Goal: Task Accomplishment & Management: Manage account settings

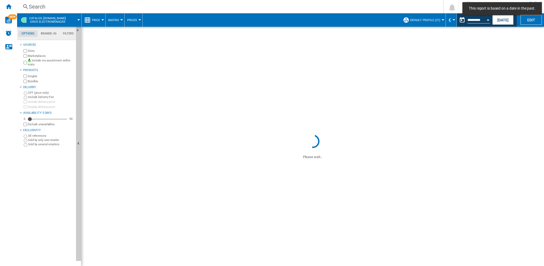
click at [98, 21] on span "Price" at bounding box center [96, 19] width 8 height 3
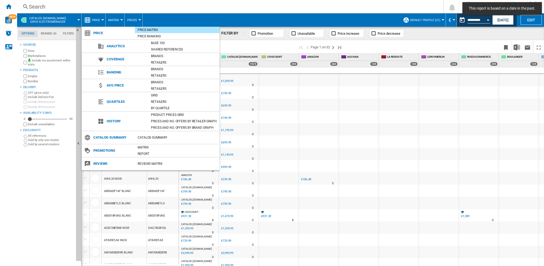
click at [9, 2] on md-backdrop at bounding box center [272, 133] width 544 height 266
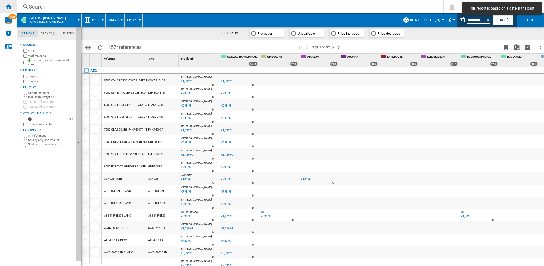
click at [8, 5] on ng-md-icon "Home" at bounding box center [8, 6] width 6 height 6
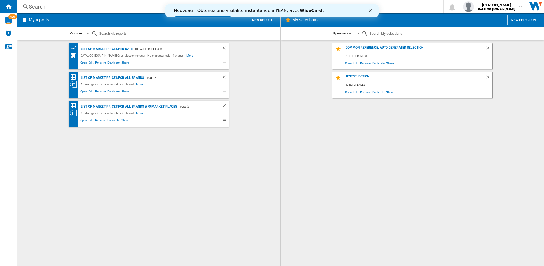
click at [114, 76] on div "List of market prices for all brands" at bounding box center [111, 77] width 65 height 7
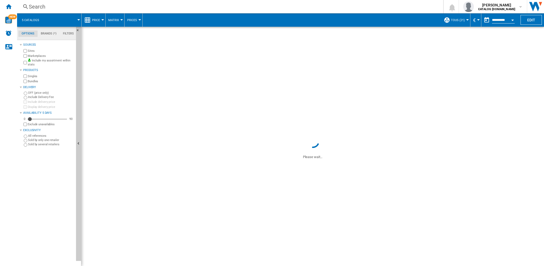
click at [101, 20] on div at bounding box center [102, 19] width 3 height 1
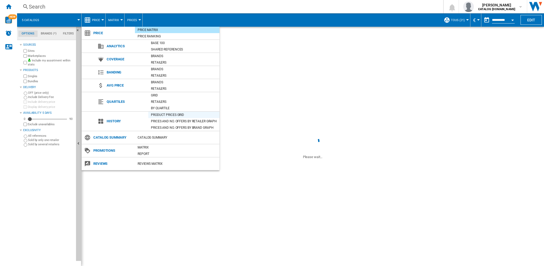
click at [173, 114] on div "Product prices grid" at bounding box center [183, 114] width 71 height 5
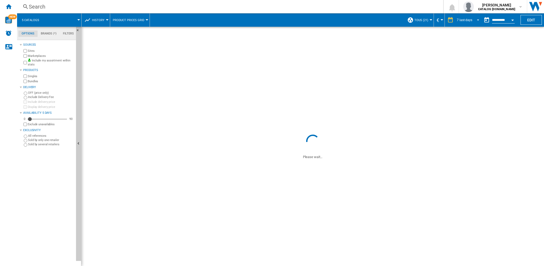
click at [474, 20] on span "REPORTS.WIZARD.STEPS.REPORT.STEPS.REPORT_OPTIONS.PERIOD: 7 last days" at bounding box center [477, 19] width 6 height 5
click at [466, 20] on md-option "1 day" at bounding box center [470, 20] width 36 height 8
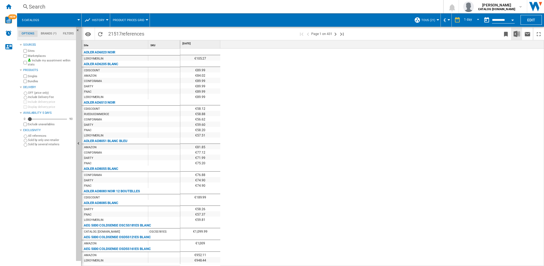
click at [517, 34] on img "Download in Excel" at bounding box center [517, 34] width 6 height 6
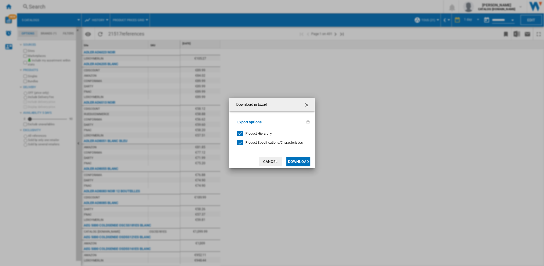
click at [304, 162] on button "Download" at bounding box center [299, 162] width 24 height 10
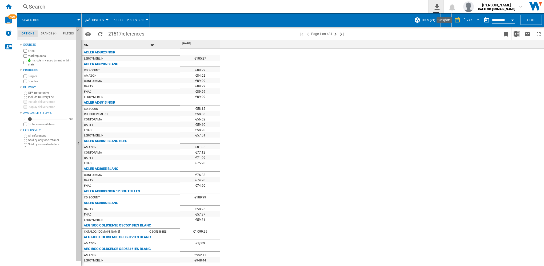
click at [439, 7] on ng-md-icon "0\a export" at bounding box center [436, 6] width 6 height 7
click at [437, 6] on md-backdrop at bounding box center [272, 133] width 544 height 266
click at [447, 66] on div "€105.27 €89.99 €84.02 €89.99 €89.99 €89.99 €89.99 €58.12 €58.88 €56.62 €59.60 €…" at bounding box center [362, 158] width 364 height 218
click at [9, 6] on ng-md-icon "Home" at bounding box center [8, 6] width 6 height 6
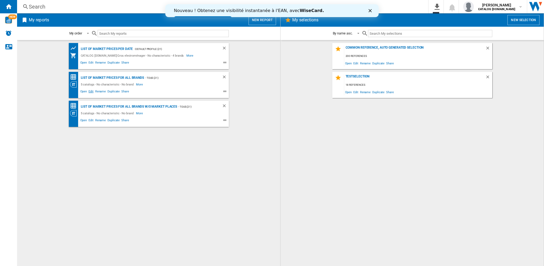
click at [92, 91] on span "Edit" at bounding box center [91, 92] width 7 height 6
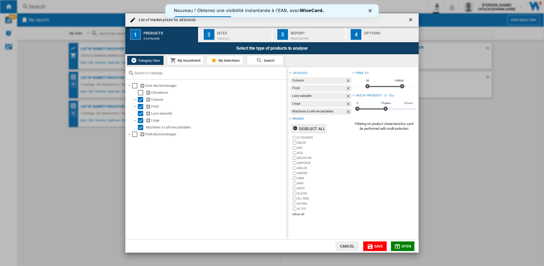
click at [295, 127] on ng-md-icon "button" at bounding box center [296, 129] width 6 height 6
click at [380, 246] on span "Save" at bounding box center [378, 246] width 9 height 4
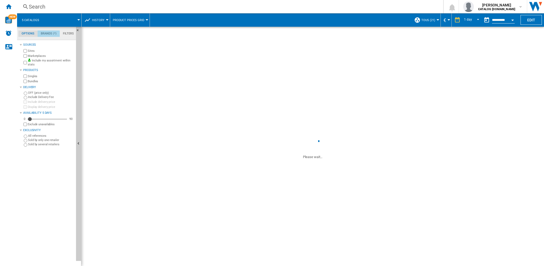
click at [50, 34] on md-tab-item "Brands (*)" at bounding box center [49, 33] width 22 height 6
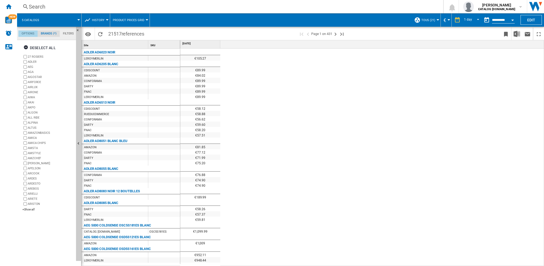
click at [27, 34] on md-tab-item "Options" at bounding box center [27, 33] width 19 height 6
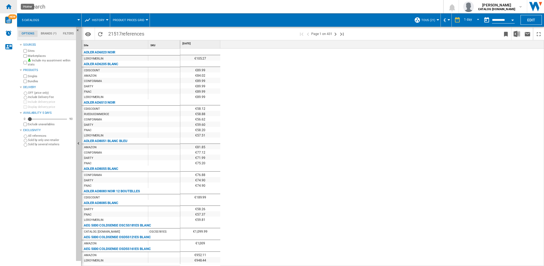
click at [11, 6] on ng-md-icon "Home" at bounding box center [8, 6] width 6 height 6
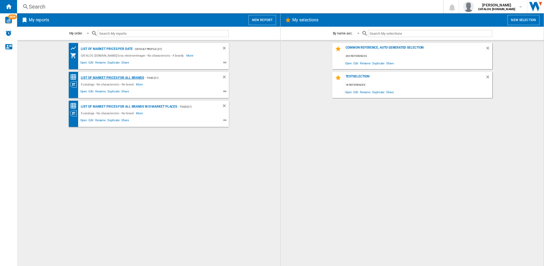
click at [116, 77] on div "List of market prices for all brands" at bounding box center [111, 77] width 65 height 7
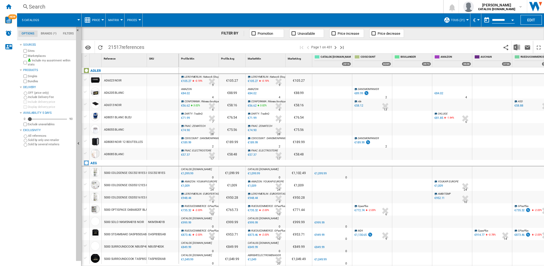
click at [94, 18] on button "Price" at bounding box center [97, 19] width 11 height 13
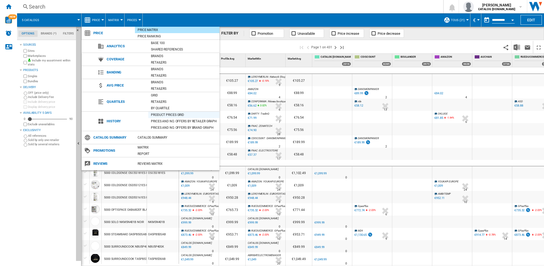
click at [172, 114] on div "Product prices grid" at bounding box center [183, 114] width 71 height 5
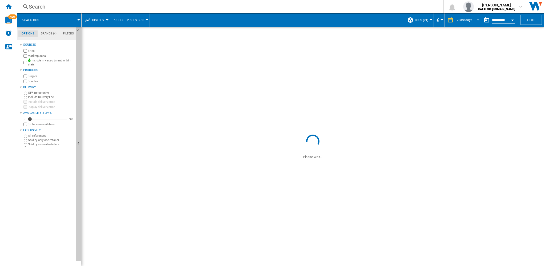
click at [472, 21] on md-select-value "7 last days" at bounding box center [468, 20] width 25 height 8
click at [470, 23] on md-option "1 day" at bounding box center [470, 20] width 36 height 8
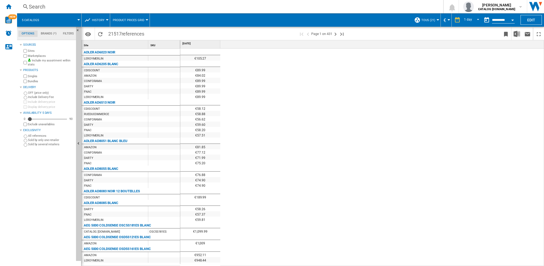
click at [52, 34] on md-tab-item "Brands (*)" at bounding box center [49, 33] width 22 height 6
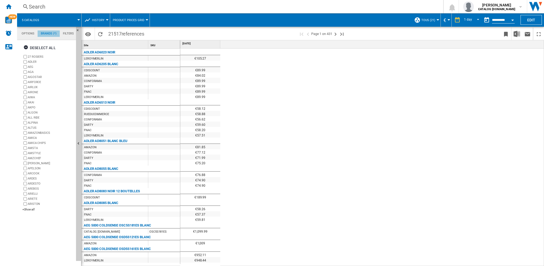
scroll to position [20, 0]
click at [26, 48] on ng-md-icon "button" at bounding box center [26, 48] width 6 height 6
click at [8, 5] on ng-md-icon "Home" at bounding box center [8, 6] width 6 height 6
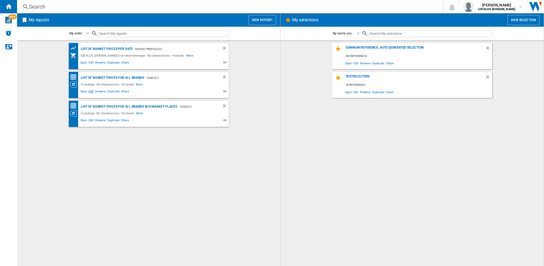
click at [91, 91] on span "Edit" at bounding box center [91, 92] width 7 height 6
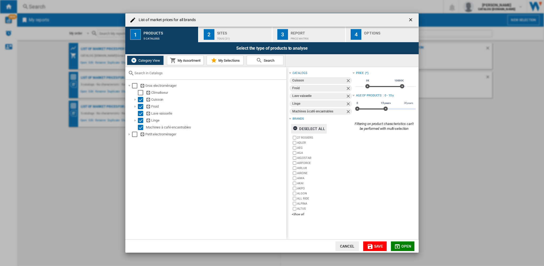
click at [296, 127] on ng-md-icon "button" at bounding box center [296, 129] width 6 height 6
click at [191, 61] on span "My Assortment" at bounding box center [188, 60] width 24 height 4
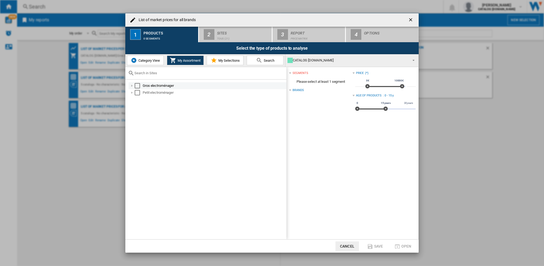
click at [131, 85] on div at bounding box center [131, 85] width 5 height 5
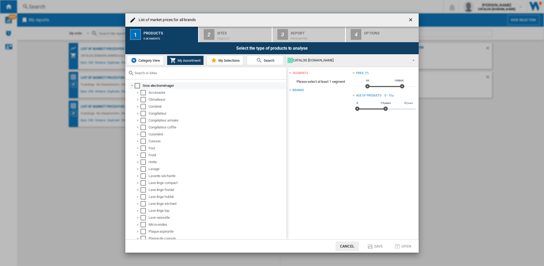
click at [131, 85] on div at bounding box center [131, 85] width 5 height 5
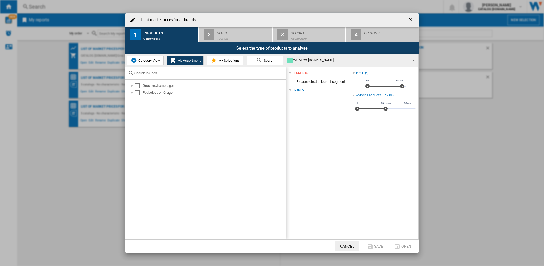
click at [237, 60] on span "My Selections" at bounding box center [228, 60] width 23 height 4
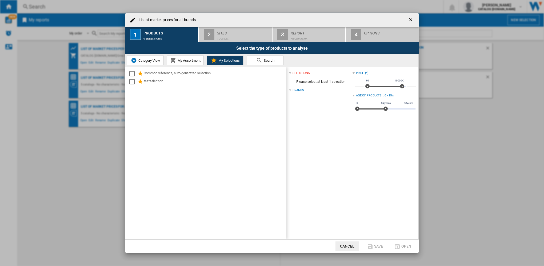
click at [150, 61] on span "Category View" at bounding box center [148, 60] width 23 height 4
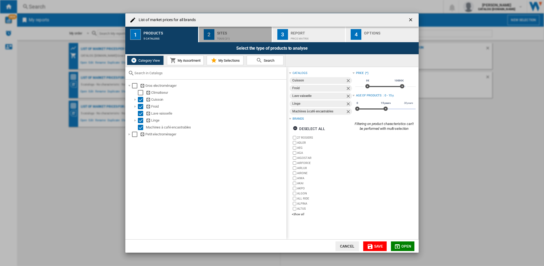
click at [223, 32] on div "Sites" at bounding box center [243, 32] width 53 height 6
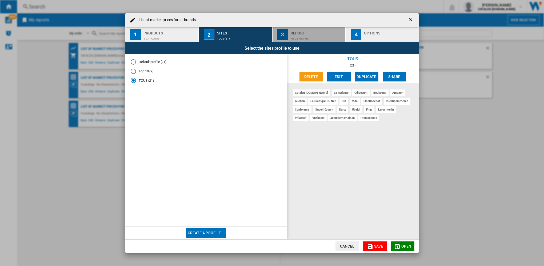
click at [299, 35] on div "Price Matrix" at bounding box center [317, 37] width 53 height 6
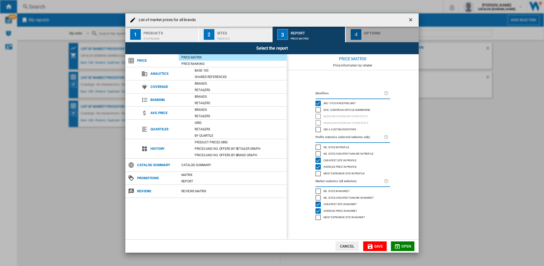
click at [375, 34] on div "button" at bounding box center [390, 37] width 53 height 6
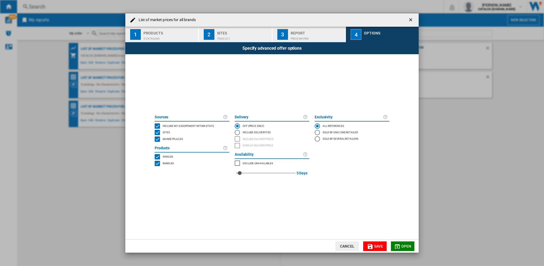
click at [374, 246] on button "Save" at bounding box center [374, 246] width 23 height 10
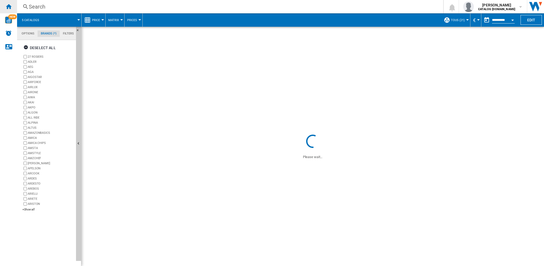
click at [11, 8] on ng-md-icon "Home" at bounding box center [8, 6] width 6 height 6
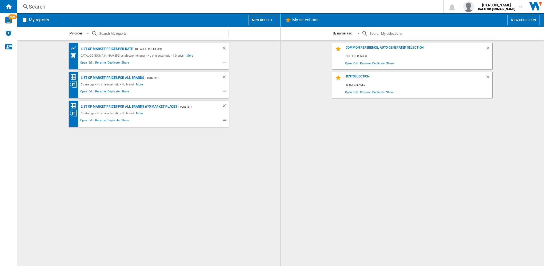
click at [105, 77] on div "List of market prices for all brands" at bounding box center [111, 77] width 65 height 7
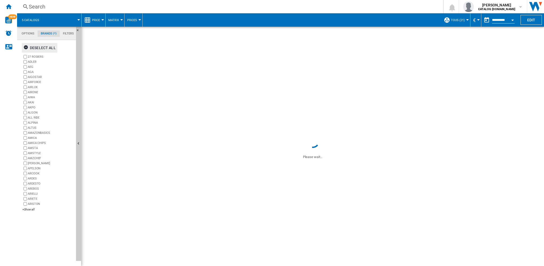
click at [27, 49] on ng-md-icon "button" at bounding box center [26, 48] width 6 height 6
click at [8, 5] on ng-md-icon "Home" at bounding box center [8, 6] width 6 height 6
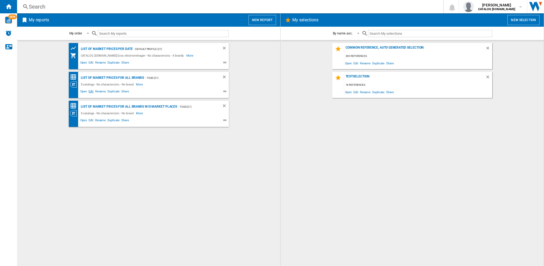
click at [90, 91] on span "Edit" at bounding box center [91, 92] width 7 height 6
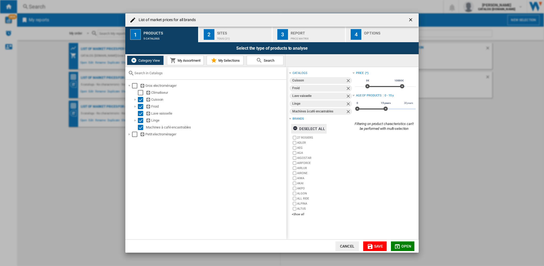
click at [296, 129] on ng-md-icon "List of ..." at bounding box center [296, 129] width 6 height 6
click at [374, 247] on span "Save" at bounding box center [378, 246] width 9 height 4
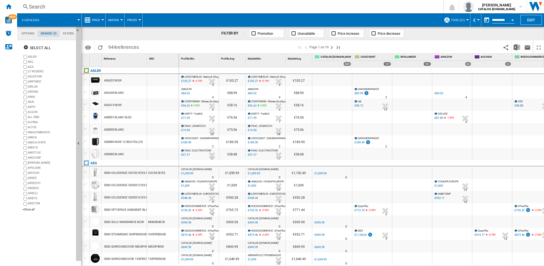
click at [97, 20] on span "Price" at bounding box center [96, 19] width 8 height 3
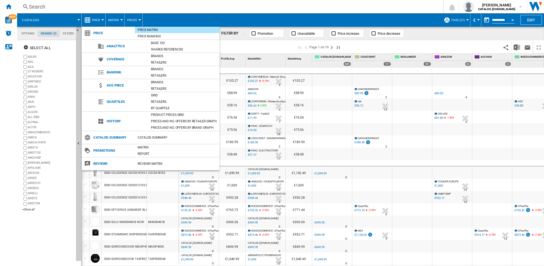
click at [26, 34] on md-backdrop at bounding box center [272, 133] width 544 height 266
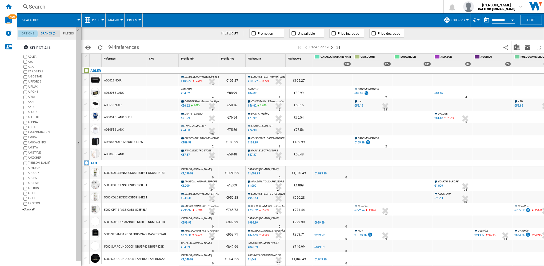
click at [26, 33] on md-tab-item "Options" at bounding box center [27, 33] width 19 height 6
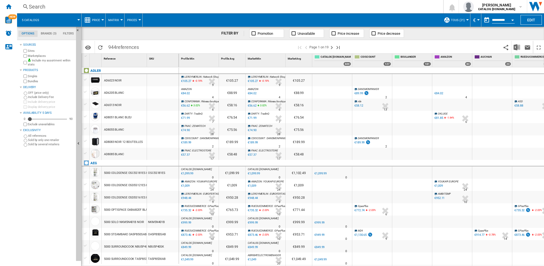
click at [94, 20] on span "Price" at bounding box center [96, 19] width 8 height 3
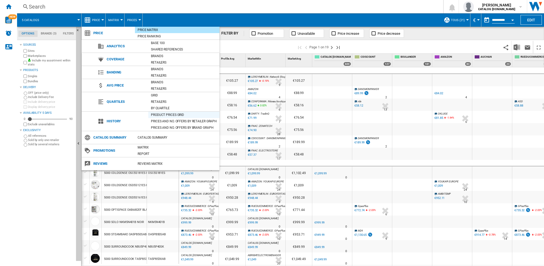
click at [173, 114] on div "Product prices grid" at bounding box center [183, 114] width 71 height 5
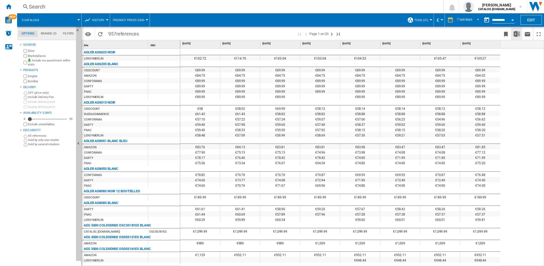
click at [518, 35] on img "Download in Excel" at bounding box center [517, 34] width 6 height 6
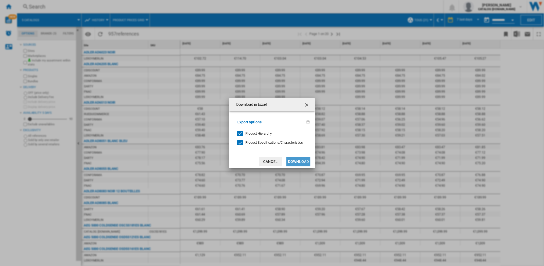
click at [300, 161] on button "Download" at bounding box center [299, 162] width 24 height 10
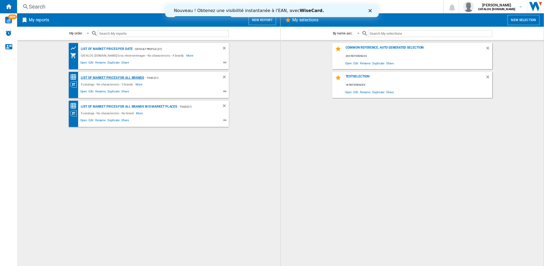
click at [106, 77] on div "List of market prices for all brands" at bounding box center [111, 77] width 65 height 7
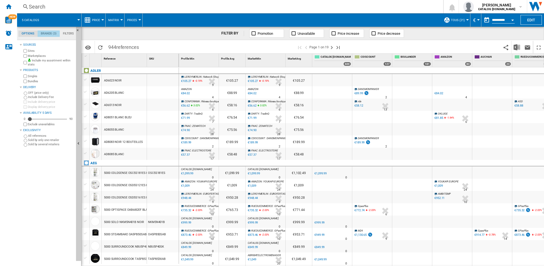
click at [49, 34] on md-tab-item "Brands (3)" at bounding box center [49, 33] width 22 height 6
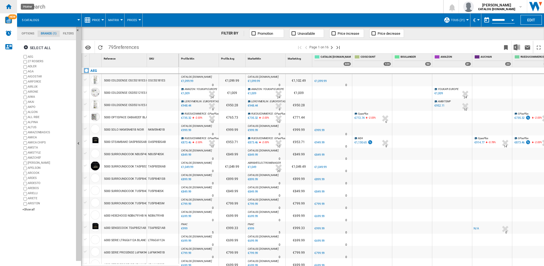
click at [10, 6] on ng-md-icon "Home" at bounding box center [8, 6] width 6 height 6
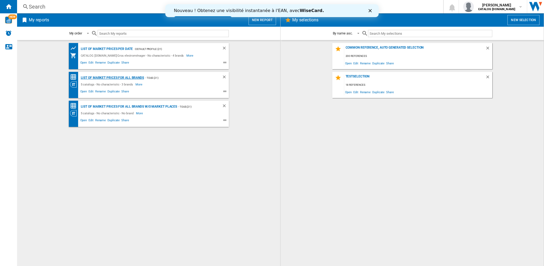
click at [118, 77] on div "List of market prices for all brands" at bounding box center [111, 77] width 65 height 7
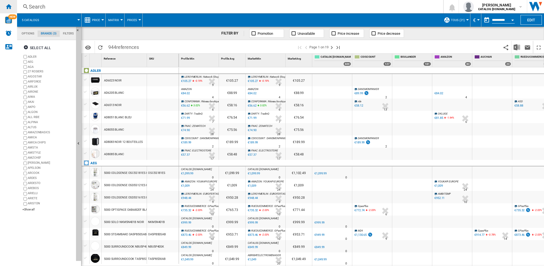
click at [9, 4] on ng-md-icon "Home" at bounding box center [8, 6] width 6 height 6
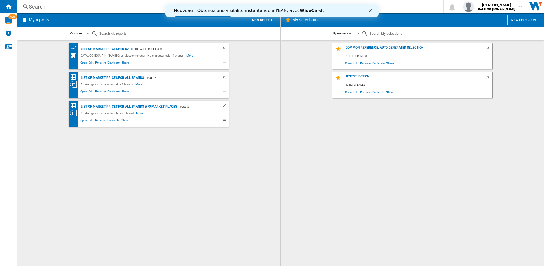
click at [90, 91] on span "Edit" at bounding box center [91, 92] width 7 height 6
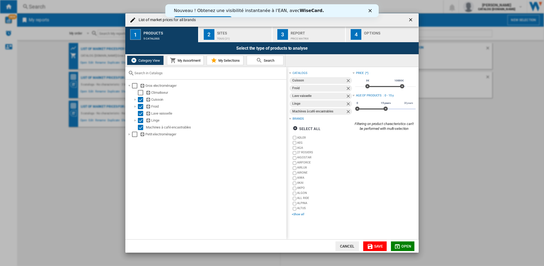
click at [299, 214] on div "+Show all" at bounding box center [322, 214] width 61 height 4
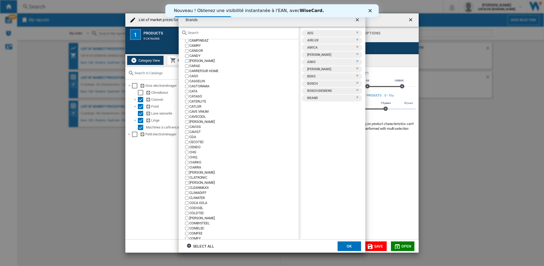
scroll to position [507, 0]
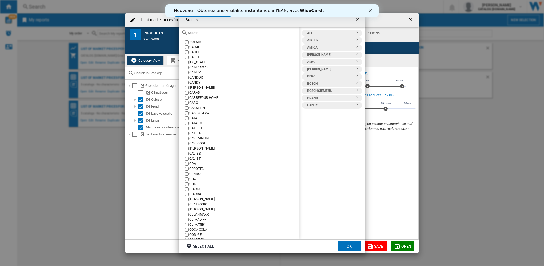
click at [346, 244] on button "OK" at bounding box center [349, 246] width 23 height 10
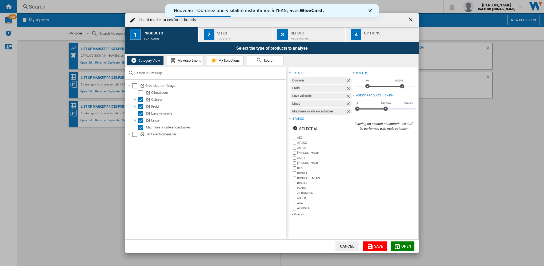
click at [376, 245] on span "Save" at bounding box center [378, 246] width 9 height 4
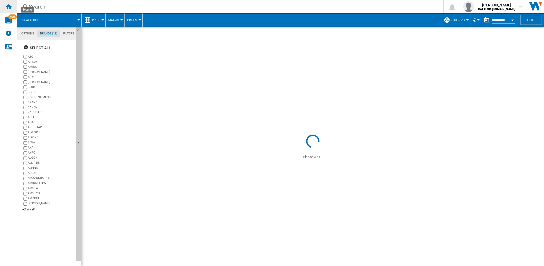
click at [9, 5] on ng-md-icon "Home" at bounding box center [8, 6] width 6 height 6
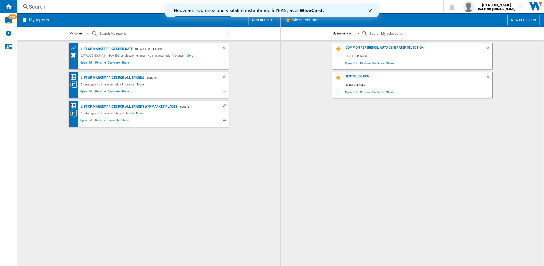
click at [108, 77] on div "List of market prices for all brands" at bounding box center [111, 77] width 65 height 7
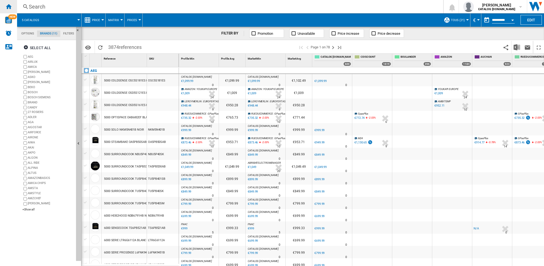
click at [9, 8] on ng-md-icon "Home" at bounding box center [8, 6] width 6 height 6
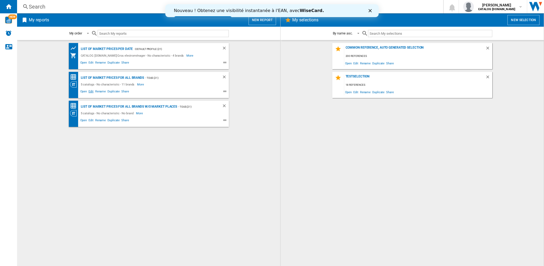
click at [90, 92] on span "Edit" at bounding box center [91, 92] width 7 height 6
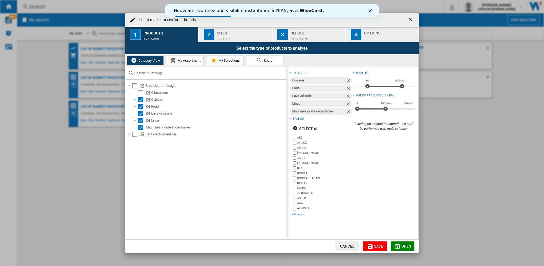
click at [300, 213] on div "+Show all" at bounding box center [322, 214] width 61 height 4
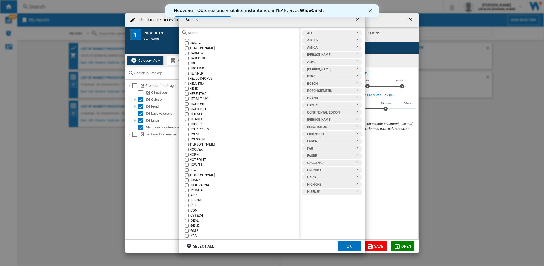
scroll to position [1627, 0]
click at [350, 246] on button "OK" at bounding box center [349, 246] width 23 height 10
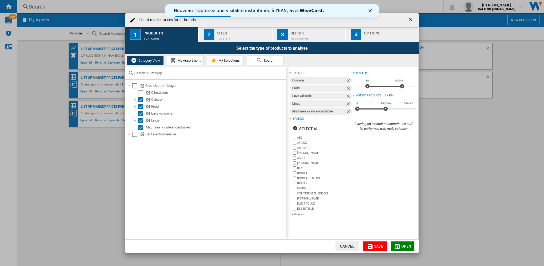
click at [379, 245] on span "Save" at bounding box center [378, 246] width 9 height 4
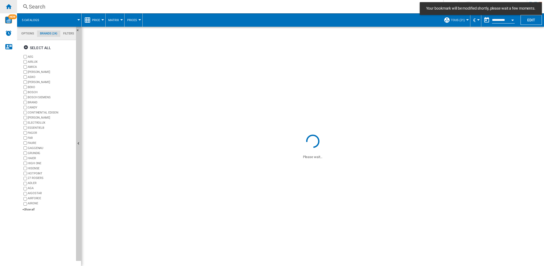
click at [10, 6] on ng-md-icon "Home" at bounding box center [8, 6] width 6 height 6
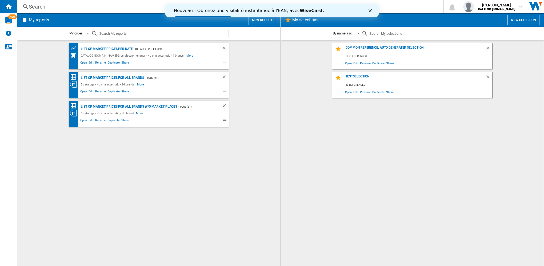
click at [91, 91] on span "Edit" at bounding box center [91, 92] width 7 height 6
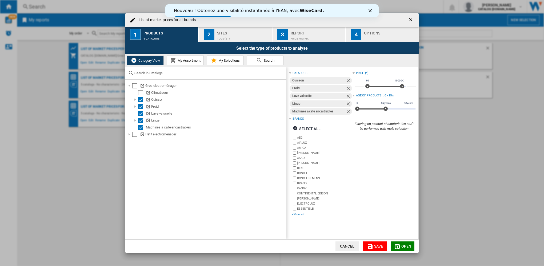
click at [299, 214] on div "+Show all" at bounding box center [322, 214] width 61 height 4
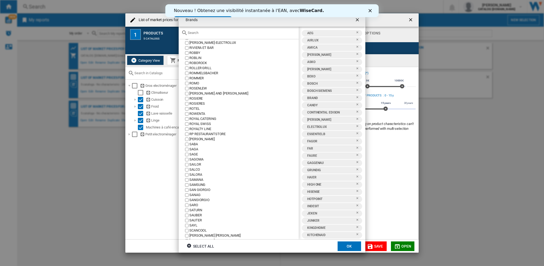
scroll to position [3041, 0]
click at [348, 246] on button "OK" at bounding box center [349, 246] width 23 height 10
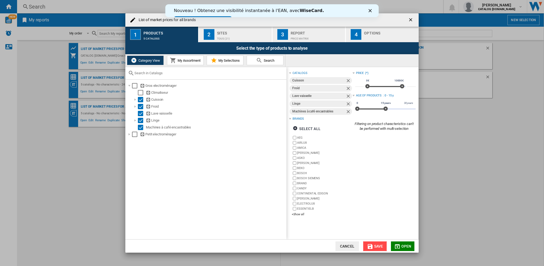
click at [371, 246] on md-icon "List of ..." at bounding box center [370, 246] width 6 height 6
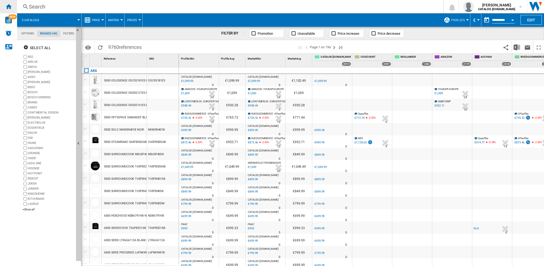
click at [7, 7] on ng-md-icon "Home" at bounding box center [8, 6] width 6 height 6
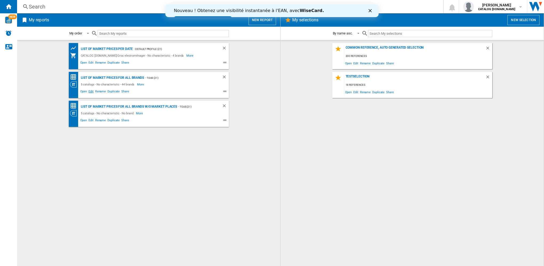
click at [92, 92] on span "Edit" at bounding box center [91, 92] width 7 height 6
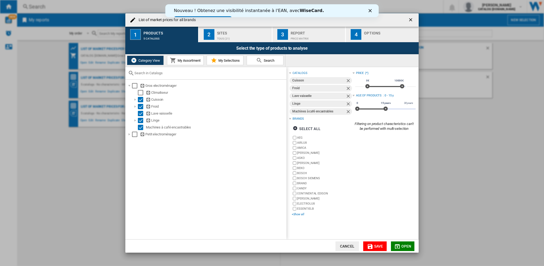
click at [299, 215] on div "+Show all" at bounding box center [322, 214] width 61 height 4
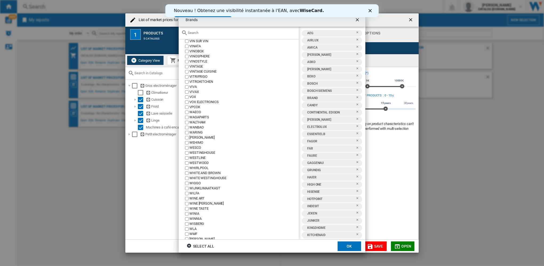
scroll to position [3926, 0]
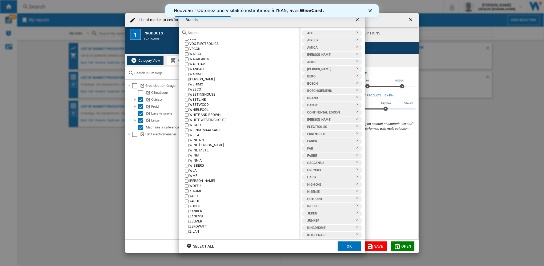
click at [345, 245] on button "OK" at bounding box center [349, 246] width 23 height 10
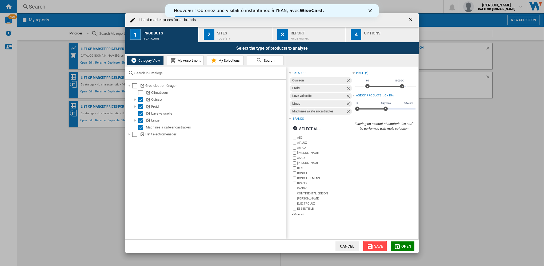
click at [376, 246] on span "Save" at bounding box center [378, 246] width 9 height 4
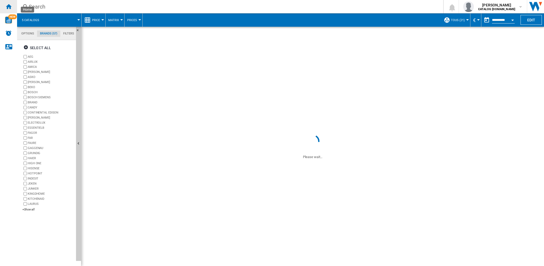
click at [9, 7] on ng-md-icon "Home" at bounding box center [8, 6] width 6 height 6
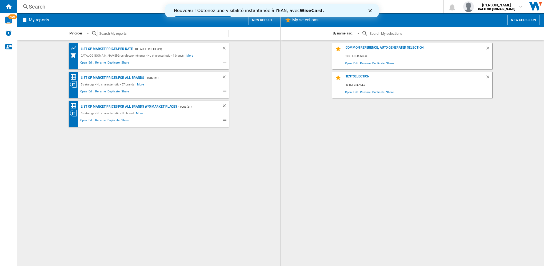
click at [124, 92] on span "Share" at bounding box center [125, 92] width 9 height 6
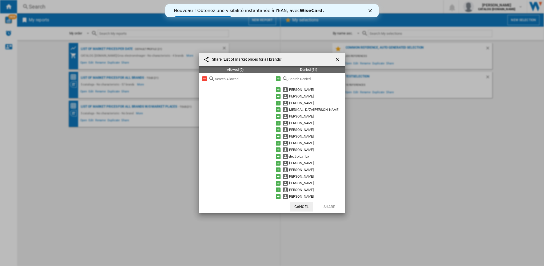
click at [303, 81] on div at bounding box center [308, 79] width 73 height 12
click at [301, 81] on input "text" at bounding box center [316, 79] width 54 height 4
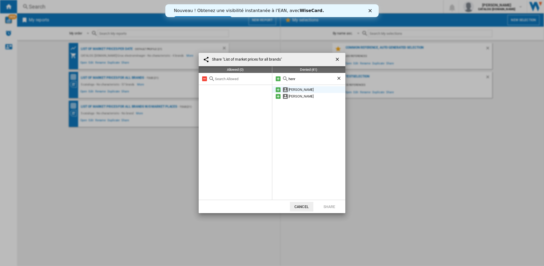
type input "henr"
click at [277, 90] on md-icon at bounding box center [278, 89] width 6 height 6
click at [206, 89] on md-icon at bounding box center [204, 89] width 6 height 6
click at [278, 96] on md-icon at bounding box center [278, 96] width 6 height 6
click at [323, 205] on button "Share" at bounding box center [329, 207] width 23 height 10
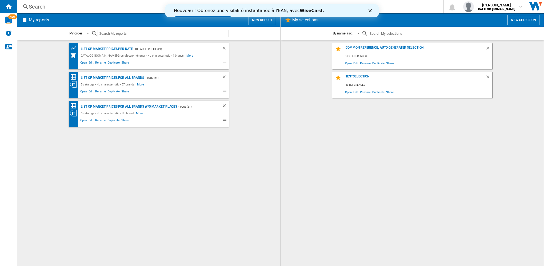
click at [112, 92] on span "Duplicate" at bounding box center [114, 92] width 14 height 6
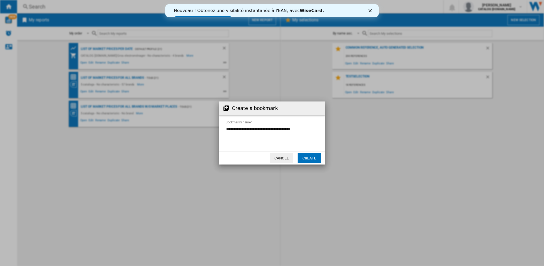
click at [301, 130] on input "Bookmark's name" at bounding box center [272, 129] width 93 height 8
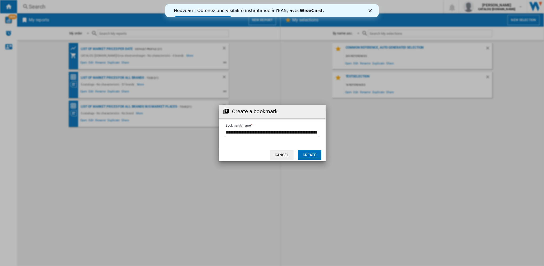
scroll to position [0, 18]
type input "**********"
click at [308, 158] on button "Create" at bounding box center [309, 155] width 23 height 10
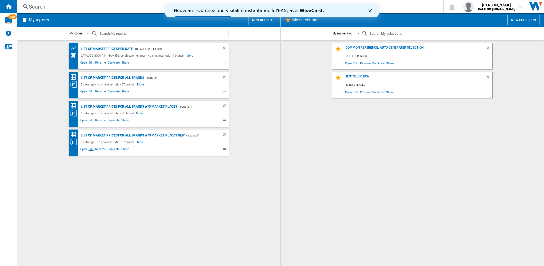
click at [91, 148] on span "Edit" at bounding box center [91, 149] width 7 height 6
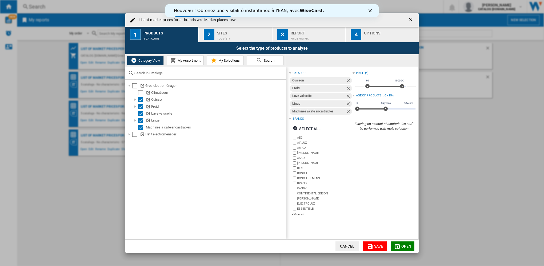
click at [381, 33] on div "Options" at bounding box center [390, 32] width 53 height 6
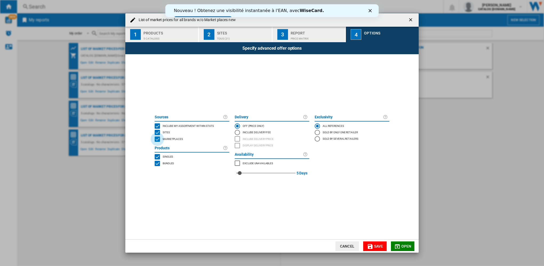
click at [157, 140] on div "MARKETPLACES" at bounding box center [157, 138] width 5 height 5
click at [375, 246] on span "Save" at bounding box center [378, 246] width 9 height 4
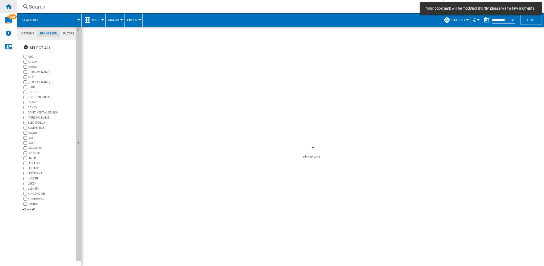
click at [11, 7] on ng-md-icon "Home" at bounding box center [8, 6] width 6 height 6
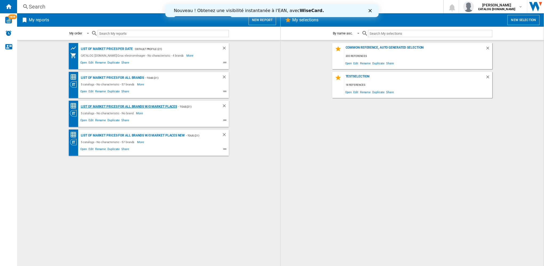
click at [132, 107] on div "List of market prices for all brands w/o Market places" at bounding box center [128, 106] width 98 height 7
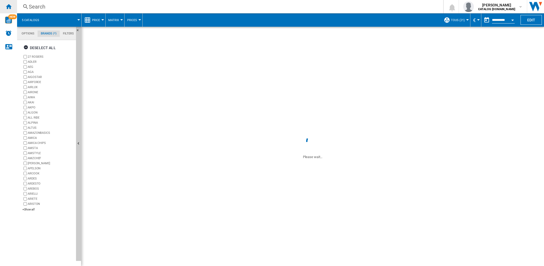
click at [6, 4] on ng-md-icon "Home" at bounding box center [8, 6] width 6 height 6
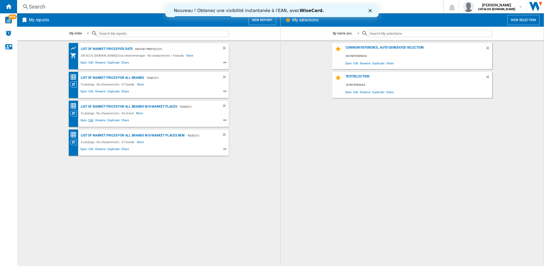
click at [91, 120] on span "Edit" at bounding box center [91, 121] width 7 height 6
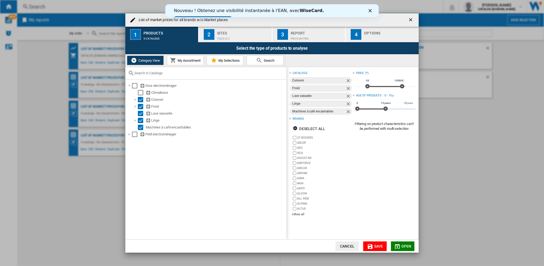
click at [189, 59] on span "My Assortment" at bounding box center [188, 60] width 24 height 4
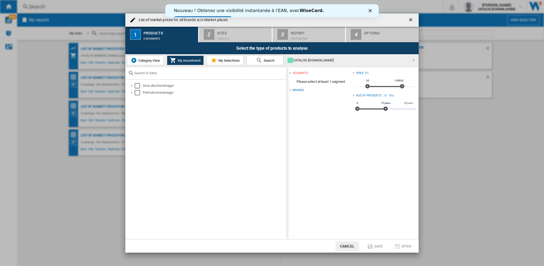
click at [222, 60] on span "My Selections" at bounding box center [228, 60] width 23 height 4
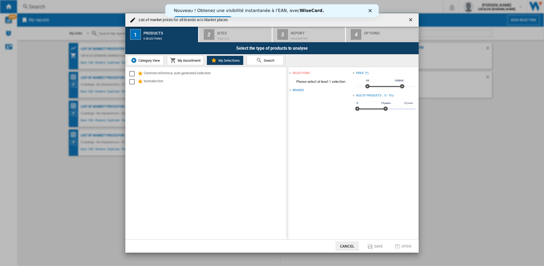
click at [290, 90] on div "List of ..." at bounding box center [290, 90] width 2 height 2
click at [151, 60] on span "Category View" at bounding box center [148, 60] width 23 height 4
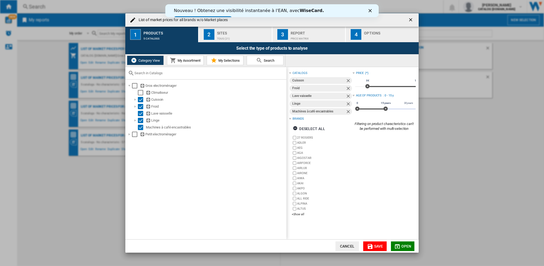
click at [236, 37] on div "TOUS (21)" at bounding box center [243, 37] width 53 height 6
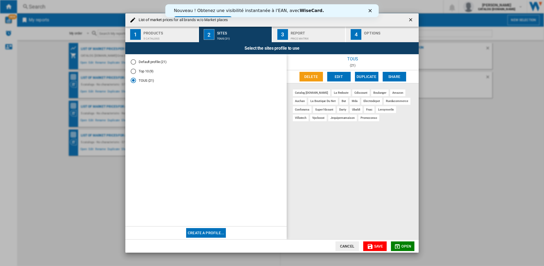
click at [293, 35] on div "Price Matrix" at bounding box center [317, 37] width 53 height 6
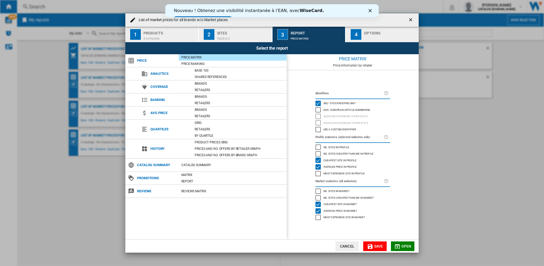
click at [319, 191] on div "No. sites in market" at bounding box center [318, 190] width 5 height 5
click at [365, 36] on div "List of ..." at bounding box center [390, 37] width 53 height 6
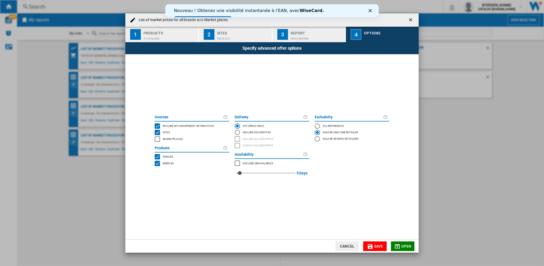
click at [316, 140] on div "Sold by several retailers" at bounding box center [317, 138] width 5 height 5
click at [317, 132] on div "Sold by only one retailer" at bounding box center [317, 132] width 5 height 5
click at [372, 245] on md-icon "List of ..." at bounding box center [370, 246] width 6 height 6
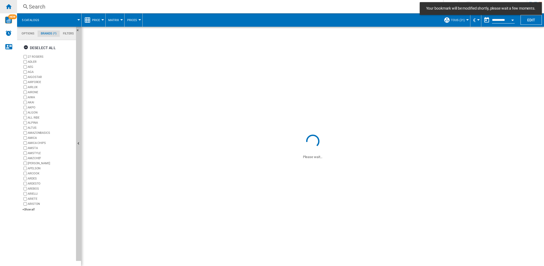
click at [6, 6] on ng-md-icon "Home" at bounding box center [8, 6] width 6 height 6
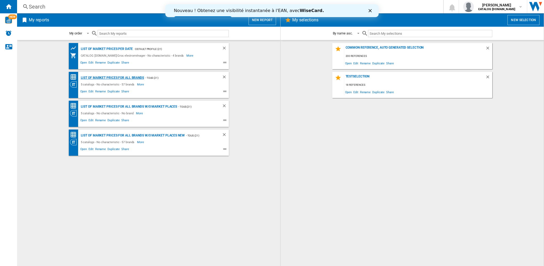
click at [132, 78] on div "List of market prices for all brands" at bounding box center [111, 77] width 65 height 7
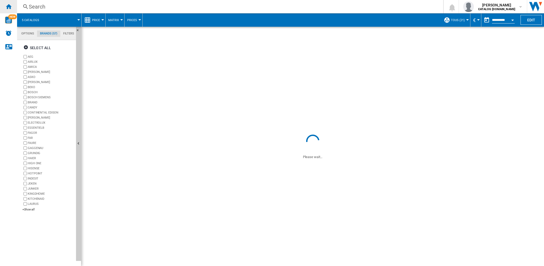
click at [7, 3] on ng-md-icon "Home" at bounding box center [8, 6] width 6 height 6
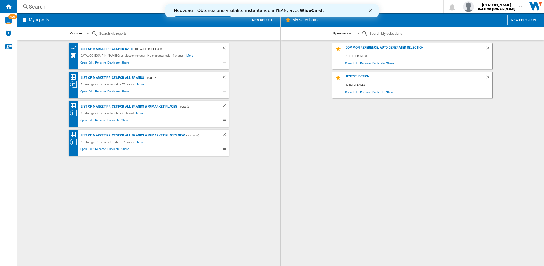
click at [90, 92] on span "Edit" at bounding box center [91, 92] width 7 height 6
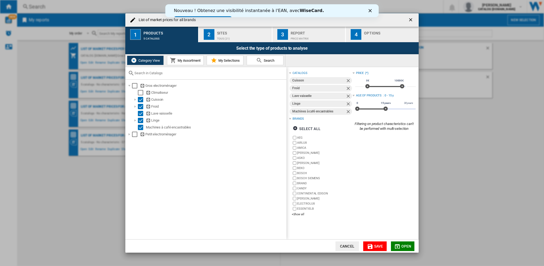
click at [310, 37] on div "Price Matrix" at bounding box center [317, 37] width 53 height 6
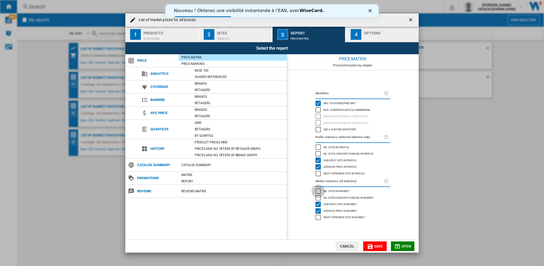
click at [318, 192] on div "No. sites in market" at bounding box center [318, 190] width 5 height 5
click at [383, 248] on button "Save" at bounding box center [374, 246] width 23 height 10
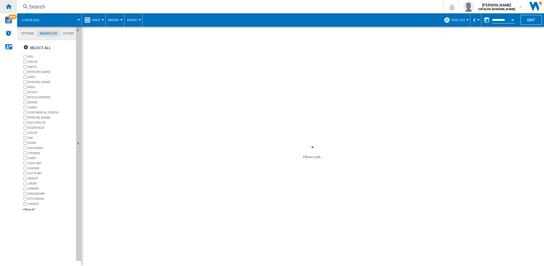
click at [8, 9] on ng-md-icon "Home" at bounding box center [8, 6] width 6 height 6
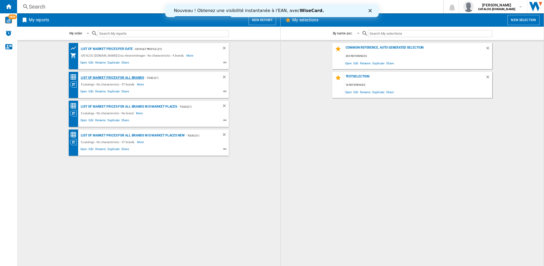
click at [121, 78] on div "List of market prices for all brands" at bounding box center [111, 77] width 65 height 7
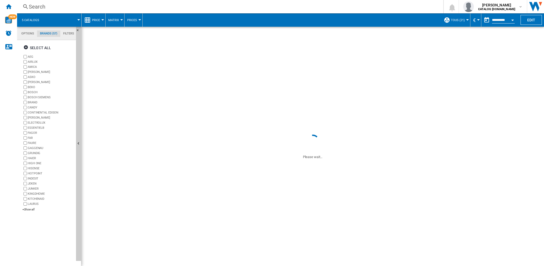
click at [99, 20] on span "Price" at bounding box center [96, 19] width 8 height 3
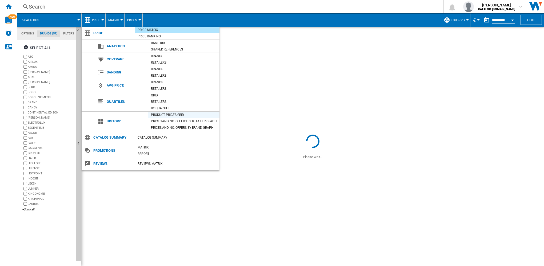
click at [171, 115] on div "Product prices grid" at bounding box center [183, 114] width 71 height 5
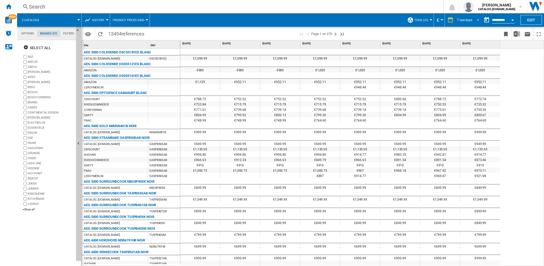
click at [476, 19] on span "REPORTS.WIZARD.STEPS.REPORT.STEPS.REPORT_OPTIONS.PERIOD: 7 last days" at bounding box center [477, 19] width 6 height 5
click at [466, 52] on div "31 last days" at bounding box center [464, 52] width 17 height 5
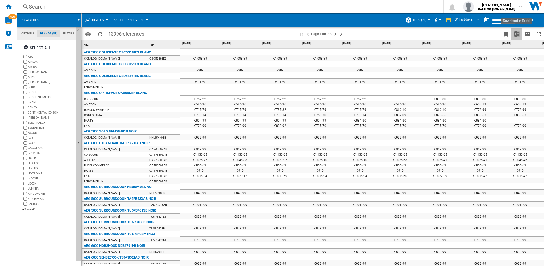
click at [519, 35] on img "Download in Excel" at bounding box center [517, 34] width 6 height 6
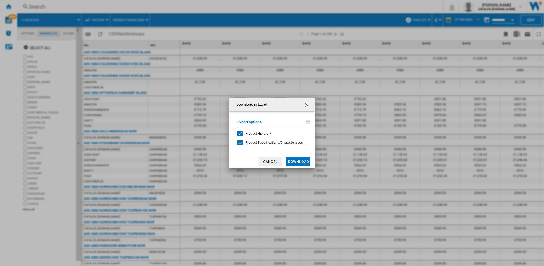
click at [300, 162] on button "Download" at bounding box center [299, 162] width 24 height 10
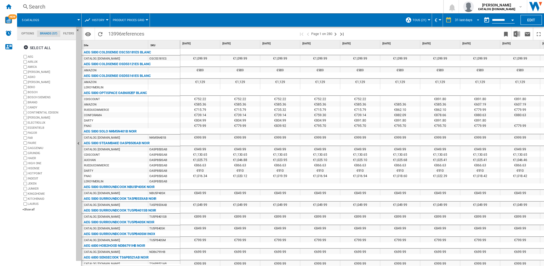
click at [465, 18] on div "31 last days" at bounding box center [463, 20] width 17 height 4
click at [467, 19] on div "7 last days" at bounding box center [462, 18] width 15 height 5
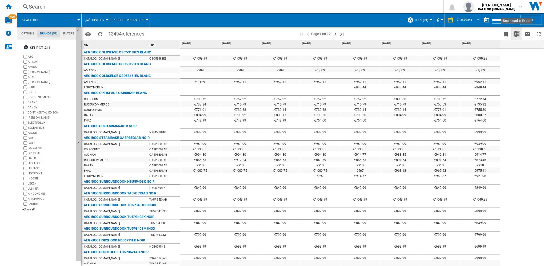
click at [519, 35] on img "Download in Excel" at bounding box center [517, 34] width 6 height 6
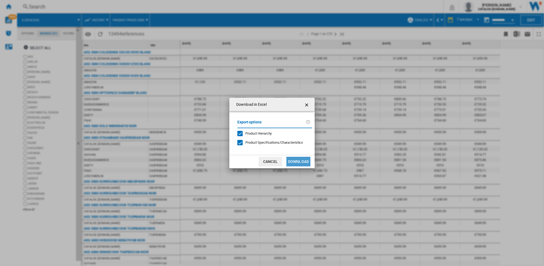
click at [307, 161] on button "Download" at bounding box center [299, 162] width 24 height 10
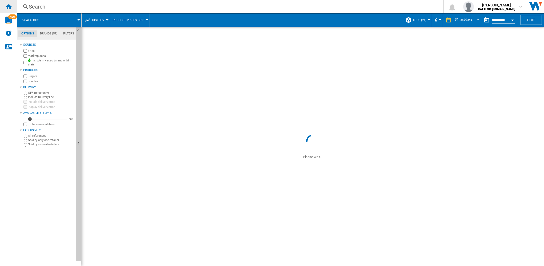
click at [10, 4] on ng-md-icon "Home" at bounding box center [8, 6] width 6 height 6
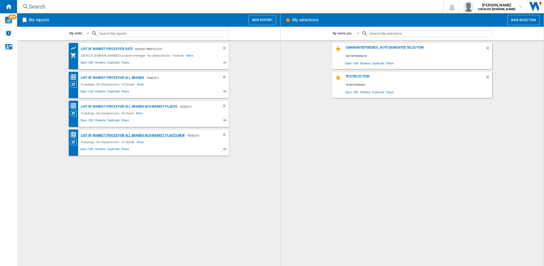
click at [124, 134] on div "List of market prices for all brands w/o Market places new" at bounding box center [131, 135] width 105 height 7
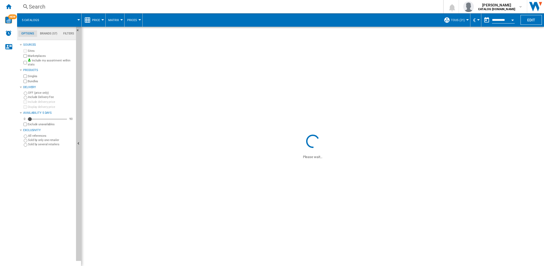
click at [96, 18] on span "Price" at bounding box center [96, 19] width 8 height 3
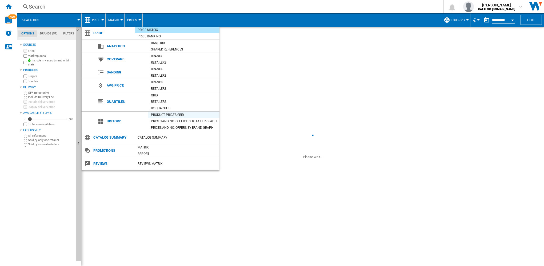
click at [173, 115] on div "Product prices grid" at bounding box center [183, 114] width 71 height 5
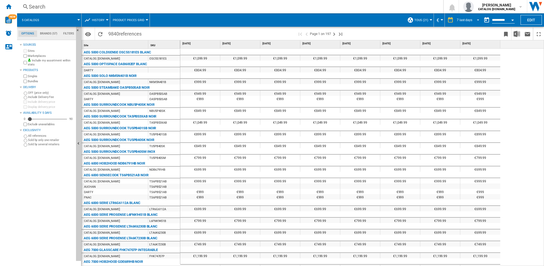
click at [475, 18] on span "REPORTS.WIZARD.STEPS.REPORT.STEPS.REPORT_OPTIONS.PERIOD: 7 last days" at bounding box center [477, 19] width 6 height 5
click at [471, 50] on div "31 last days" at bounding box center [464, 52] width 17 height 5
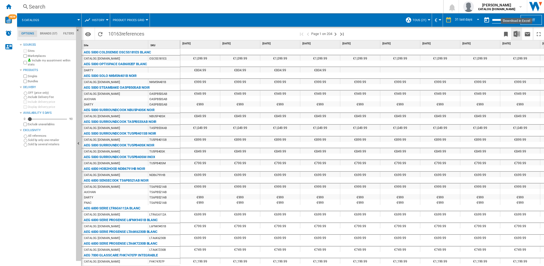
click at [518, 34] on img "Download in Excel" at bounding box center [517, 34] width 6 height 6
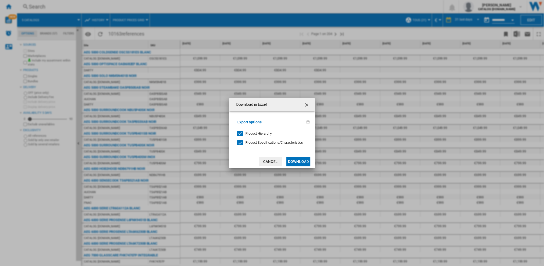
click at [302, 163] on button "Download" at bounding box center [299, 162] width 24 height 10
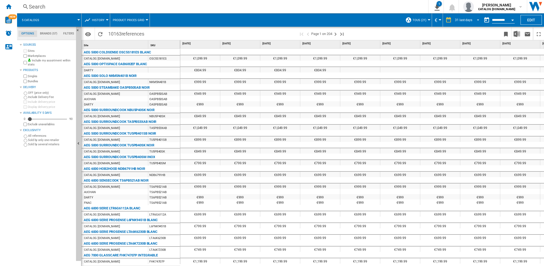
click at [469, 19] on div "31 last days" at bounding box center [463, 20] width 17 height 4
click at [466, 18] on div "7 last days" at bounding box center [462, 18] width 15 height 5
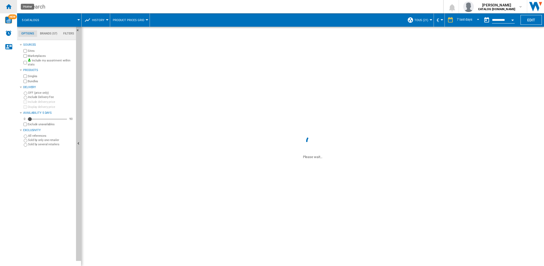
click at [7, 6] on ng-md-icon "Home" at bounding box center [8, 6] width 6 height 6
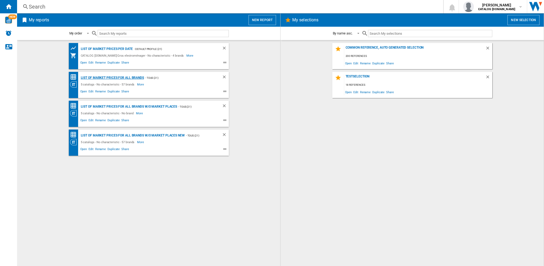
click at [121, 78] on div "List of market prices for all brands" at bounding box center [111, 77] width 65 height 7
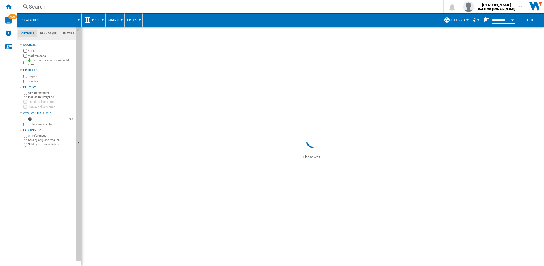
click at [100, 18] on span "Price" at bounding box center [96, 19] width 8 height 3
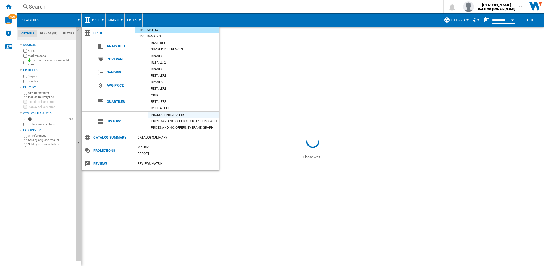
click at [172, 114] on div "Product prices grid" at bounding box center [183, 114] width 71 height 5
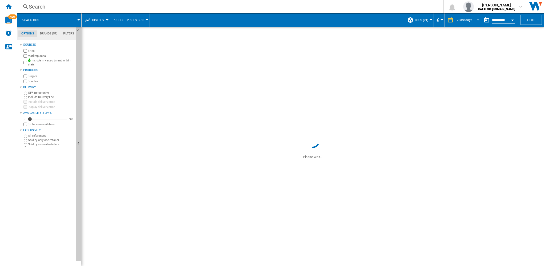
click at [478, 17] on span "REPORTS.WIZARD.STEPS.REPORT.STEPS.REPORT_OPTIONS.PERIOD: 7 last days" at bounding box center [477, 19] width 6 height 5
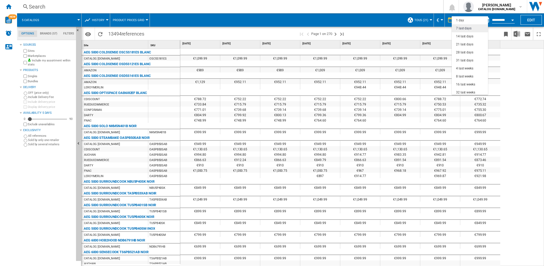
click at [470, 30] on div "7 last days" at bounding box center [463, 28] width 15 height 5
click at [461, 20] on div "7 last days" at bounding box center [464, 20] width 15 height 4
click at [461, 20] on div "7 last days" at bounding box center [463, 20] width 15 height 5
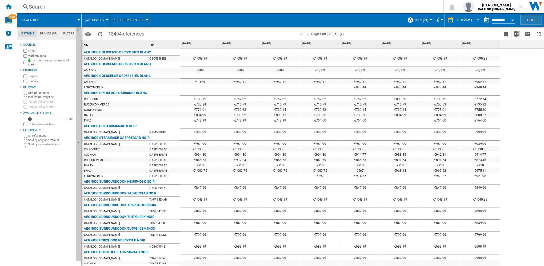
click at [535, 18] on button "Edit" at bounding box center [531, 20] width 21 height 10
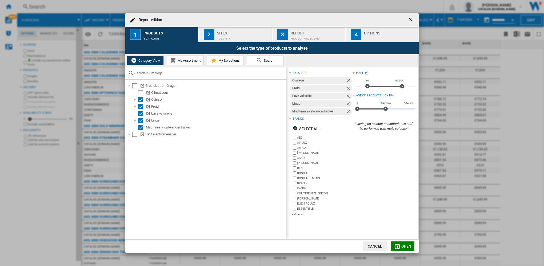
click at [376, 248] on button "Cancel" at bounding box center [374, 246] width 23 height 10
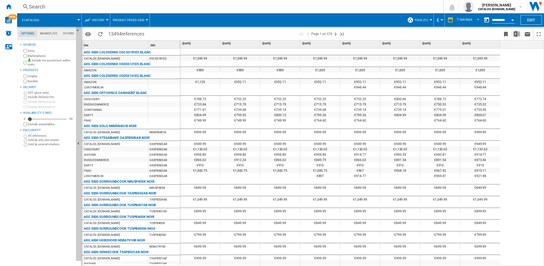
click at [513, 19] on div "Open calendar" at bounding box center [512, 19] width 3 height 1
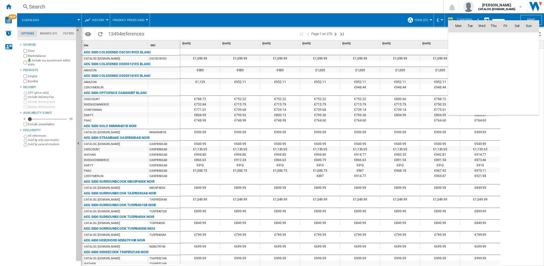
scroll to position [2545, 0]
click at [477, 18] on div at bounding box center [272, 133] width 544 height 266
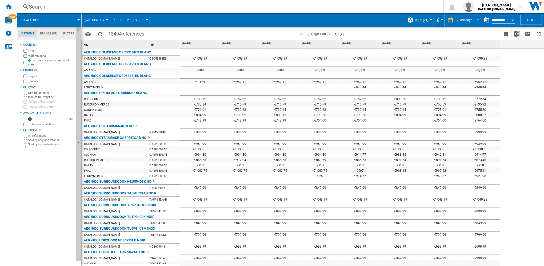
click at [477, 18] on span "REPORTS.WIZARD.STEPS.REPORT.STEPS.REPORT_OPTIONS.PERIOD: 7 last days" at bounding box center [477, 19] width 6 height 5
click at [470, 21] on md-option "1 day" at bounding box center [470, 20] width 36 height 8
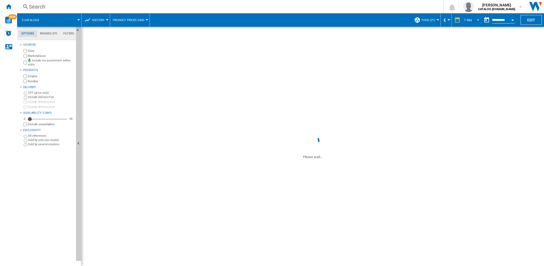
click at [476, 20] on span "REPORTS.WIZARD.STEPS.REPORT.STEPS.REPORT_OPTIONS.PERIOD: 1 day" at bounding box center [477, 19] width 6 height 5
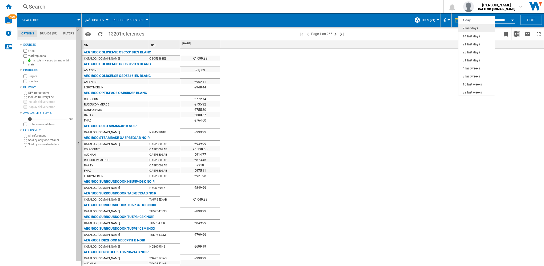
click at [474, 30] on div "7 last days" at bounding box center [470, 28] width 15 height 5
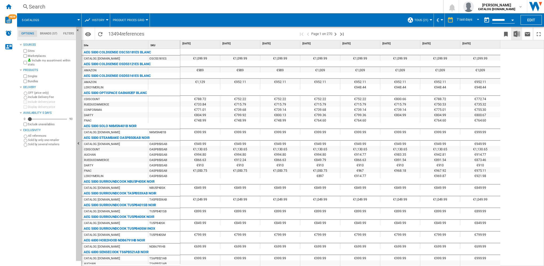
click at [519, 35] on img "Download in Excel" at bounding box center [517, 34] width 6 height 6
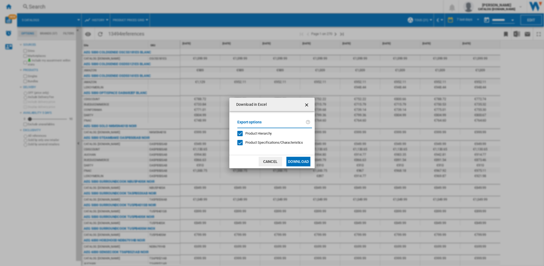
click at [272, 162] on button "Cancel" at bounding box center [270, 162] width 23 height 10
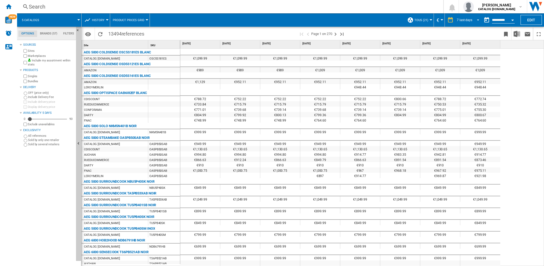
click at [479, 19] on md-select-value "7 last days" at bounding box center [468, 20] width 25 height 8
click at [475, 31] on md-option "7 last days" at bounding box center [470, 28] width 36 height 8
click at [515, 20] on button "Open calendar" at bounding box center [513, 19] width 10 height 10
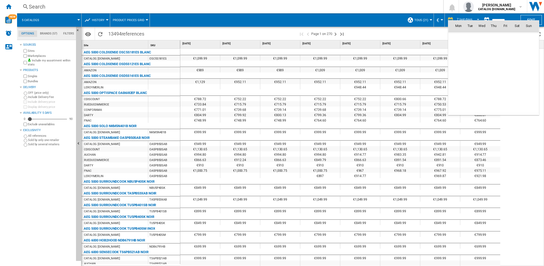
scroll to position [2545, 0]
click at [466, 35] on md-icon "October 2025" at bounding box center [469, 37] width 6 height 6
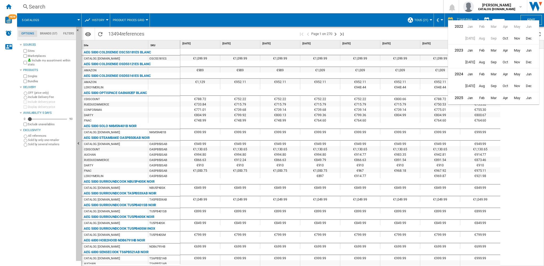
scroll to position [13, 0]
click at [494, 97] on span "Sep" at bounding box center [493, 97] width 11 height 11
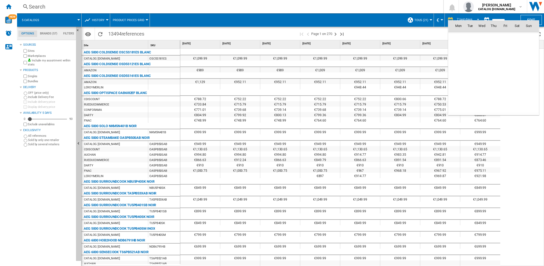
scroll to position [2474, 0]
click at [527, 61] on span "14" at bounding box center [529, 60] width 11 height 11
type input "**********"
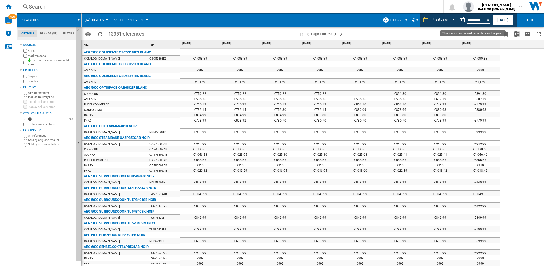
click at [488, 19] on div "Open calendar" at bounding box center [488, 19] width 3 height 1
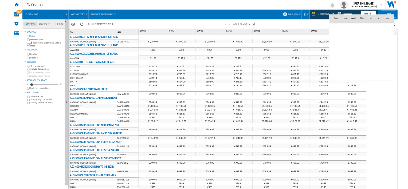
scroll to position [2474, 0]
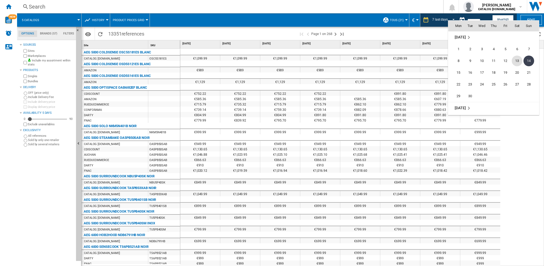
click at [513, 61] on span "13" at bounding box center [517, 60] width 11 height 11
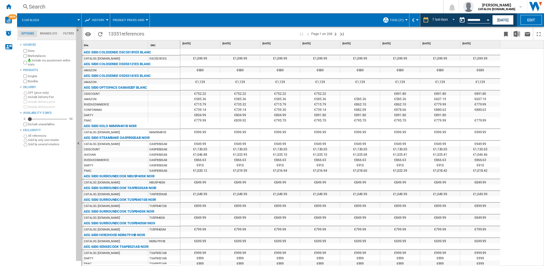
type input "**********"
click at [516, 33] on img "Download in Excel" at bounding box center [517, 34] width 6 height 6
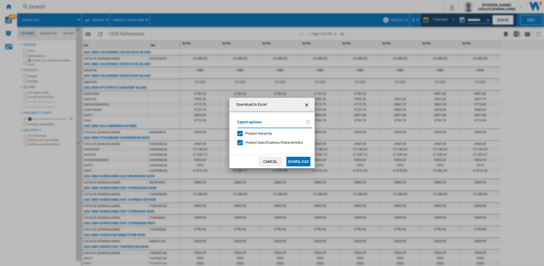
click at [300, 160] on button "Download" at bounding box center [299, 162] width 24 height 10
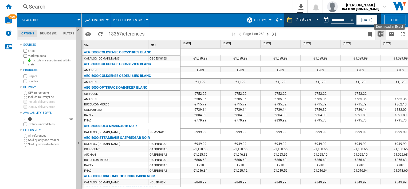
click at [381, 33] on img "Download in Excel" at bounding box center [380, 34] width 6 height 6
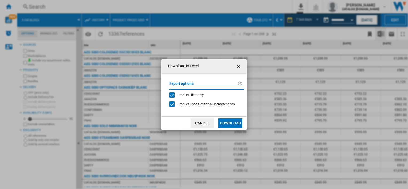
click at [239, 64] on ng-md-icon "getI18NText('BUTTONS.CLOSE_DIALOG')" at bounding box center [239, 66] width 6 height 6
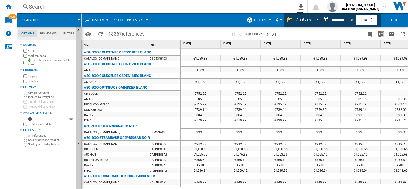
click at [288, 21] on ng-md-icon at bounding box center [289, 20] width 6 height 6
click at [289, 21] on ng-md-icon at bounding box center [289, 20] width 6 height 6
click at [291, 22] on ng-md-icon at bounding box center [289, 20] width 6 height 6
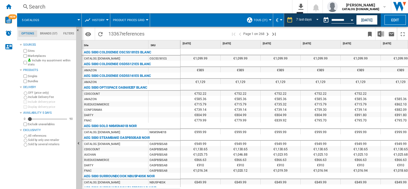
click at [289, 21] on ng-md-icon at bounding box center [289, 20] width 6 height 6
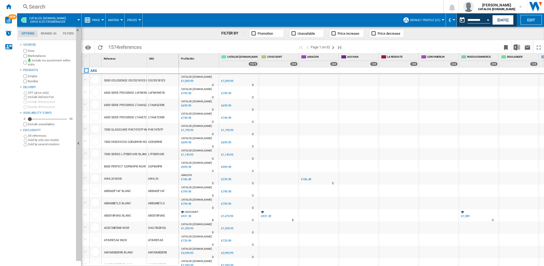
click at [98, 20] on span "Price" at bounding box center [96, 19] width 8 height 3
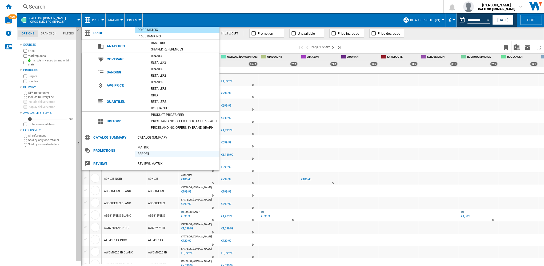
click at [143, 151] on div "Report" at bounding box center [177, 153] width 85 height 5
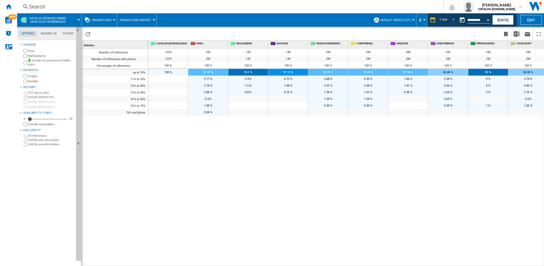
click at [97, 20] on span "Promotions" at bounding box center [101, 19] width 19 height 3
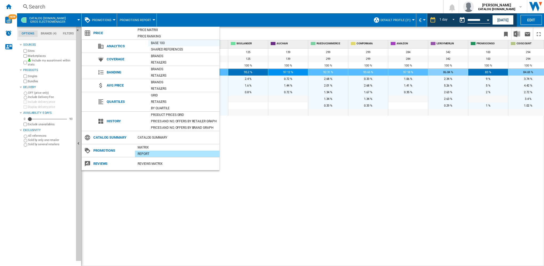
click at [157, 43] on div "Base 100" at bounding box center [183, 42] width 71 height 5
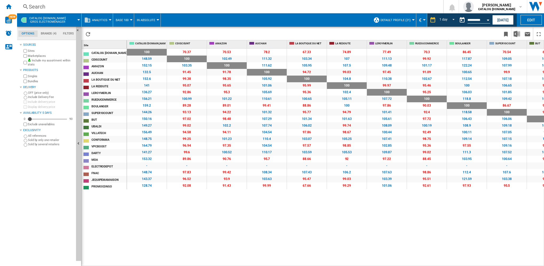
click at [102, 19] on span "Analytics" at bounding box center [99, 19] width 15 height 3
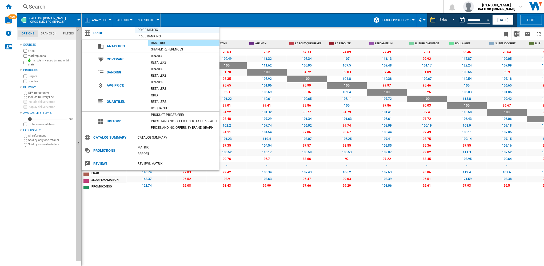
click at [158, 31] on div "Price Matrix" at bounding box center [177, 29] width 85 height 5
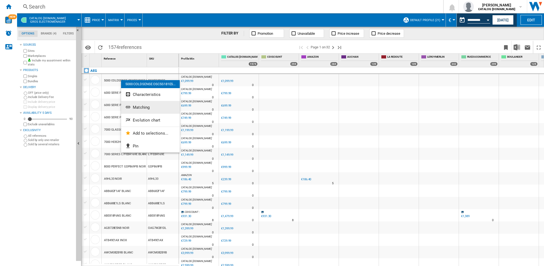
click at [152, 107] on button "Matching" at bounding box center [150, 107] width 59 height 13
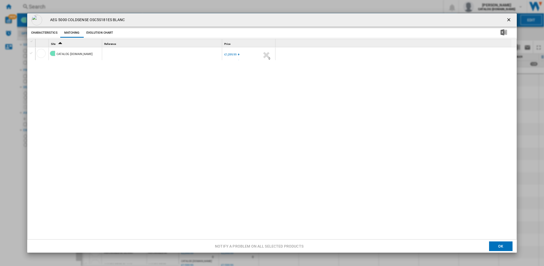
click at [407, 19] on ng-md-icon "getI18NText('BUTTONS.CLOSE_DIALOG')" at bounding box center [509, 20] width 6 height 6
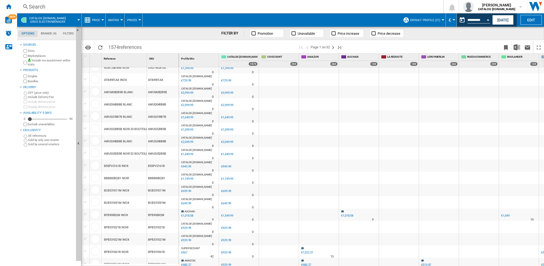
scroll to position [347, 0]
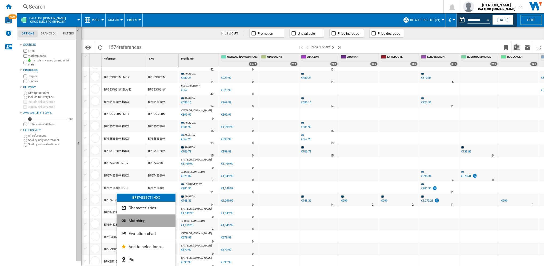
click at [142, 189] on span "Matching" at bounding box center [137, 220] width 17 height 5
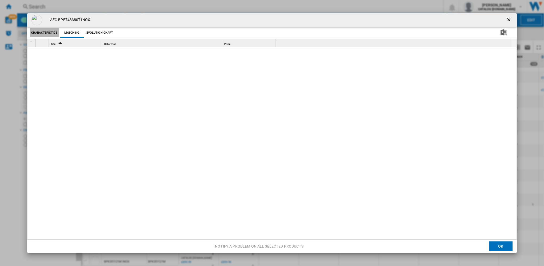
click at [51, 34] on button "Characteristics" at bounding box center [44, 33] width 29 height 10
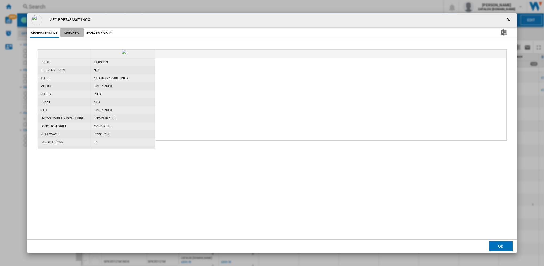
click at [67, 33] on button "Matching" at bounding box center [71, 33] width 23 height 10
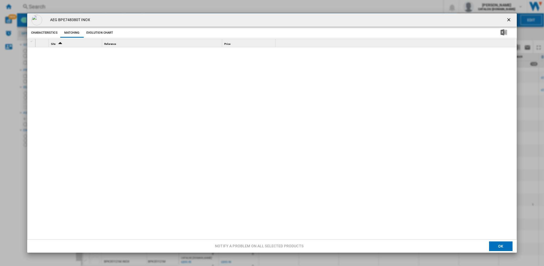
click at [92, 34] on button "Evolution chart" at bounding box center [100, 33] width 30 height 10
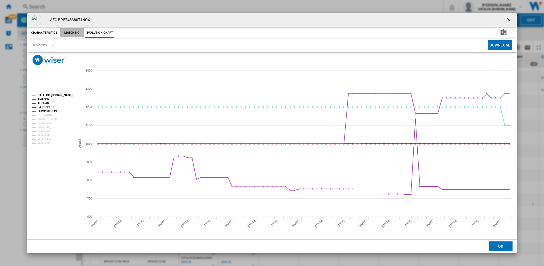
click at [71, 31] on button "Matching" at bounding box center [71, 33] width 23 height 10
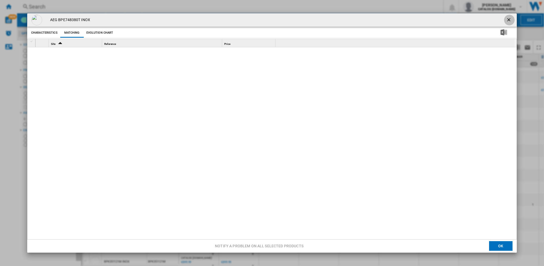
click at [407, 21] on ng-md-icon "getI18NText('BUTTONS.CLOSE_DIALOG')" at bounding box center [509, 20] width 6 height 6
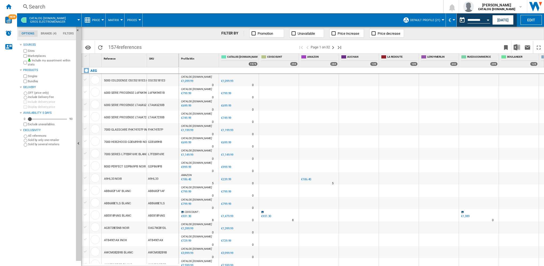
scroll to position [0, 0]
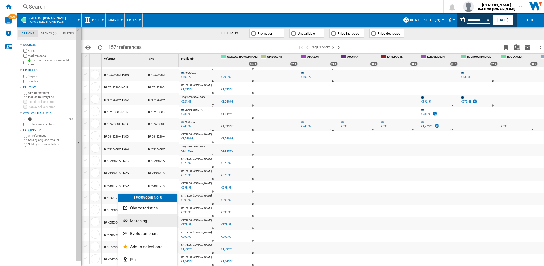
click at [142, 189] on span "Matching" at bounding box center [138, 220] width 17 height 5
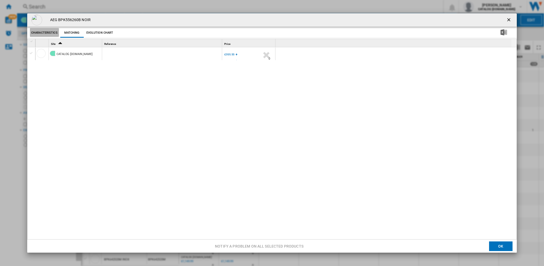
click at [41, 32] on button "Characteristics" at bounding box center [44, 33] width 29 height 10
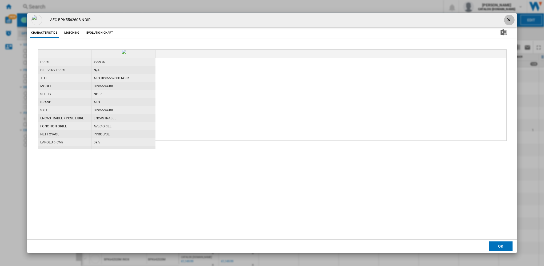
click at [407, 19] on ng-md-icon "getI18NText('BUTTONS.CLOSE_DIALOG')" at bounding box center [509, 20] width 6 height 6
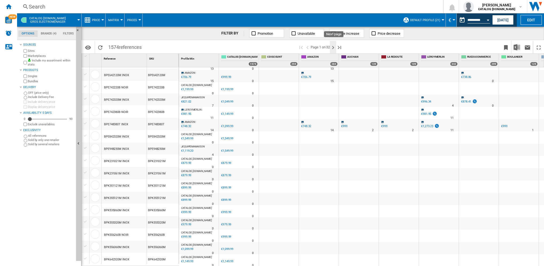
click at [332, 47] on ng-md-icon "Next page" at bounding box center [333, 47] width 6 height 6
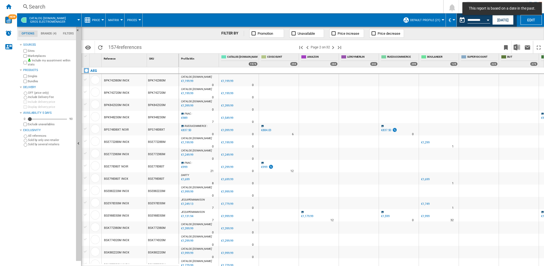
click at [407, 20] on div "Open calendar" at bounding box center [488, 19] width 3 height 1
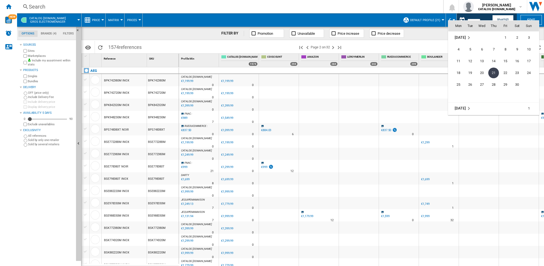
click at [407, 18] on div at bounding box center [272, 133] width 544 height 266
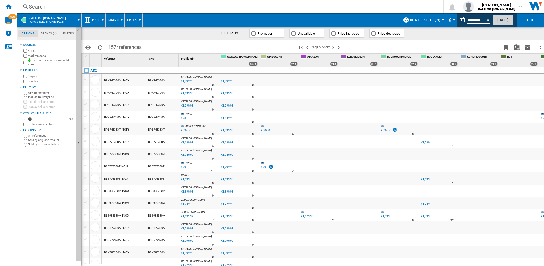
click at [407, 19] on button "[DATE]" at bounding box center [502, 20] width 21 height 10
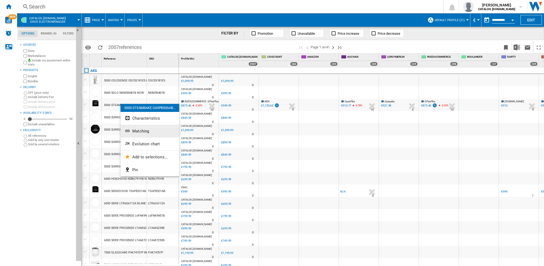
click at [145, 130] on span "Matching" at bounding box center [140, 131] width 17 height 5
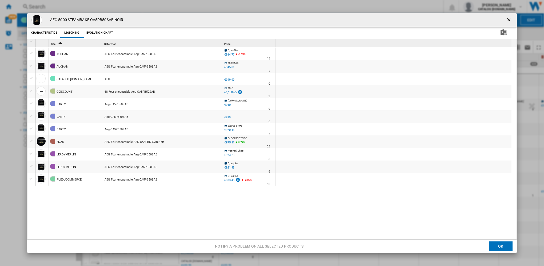
click at [52, 33] on button "Characteristics" at bounding box center [44, 33] width 29 height 10
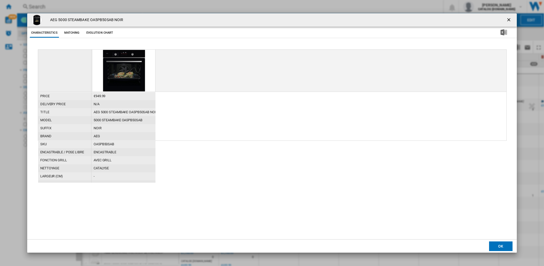
click at [95, 33] on button "Evolution chart" at bounding box center [100, 33] width 30 height 10
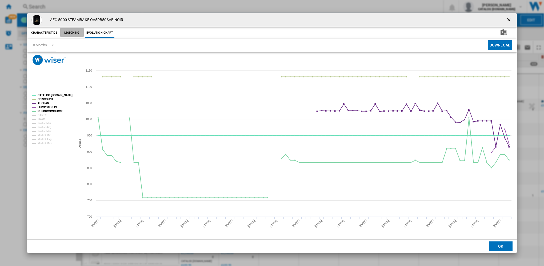
click at [76, 30] on button "Matching" at bounding box center [71, 33] width 23 height 10
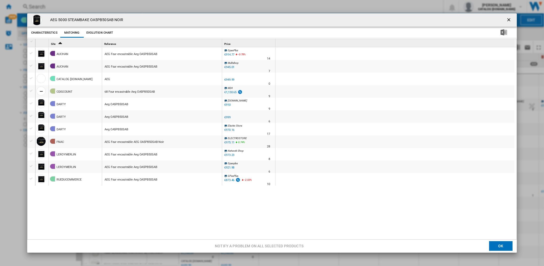
click at [53, 32] on button "Characteristics" at bounding box center [44, 33] width 29 height 10
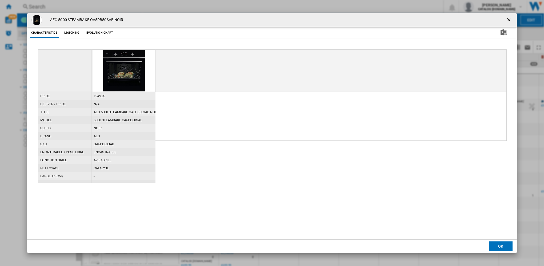
click at [101, 33] on button "Evolution chart" at bounding box center [100, 33] width 30 height 10
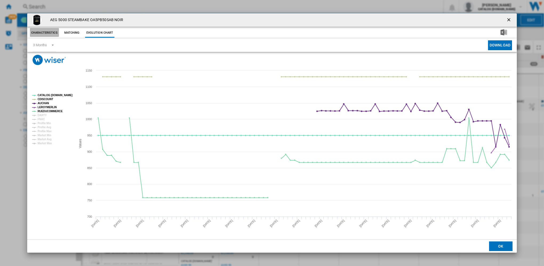
click at [50, 32] on button "Characteristics" at bounding box center [44, 33] width 29 height 10
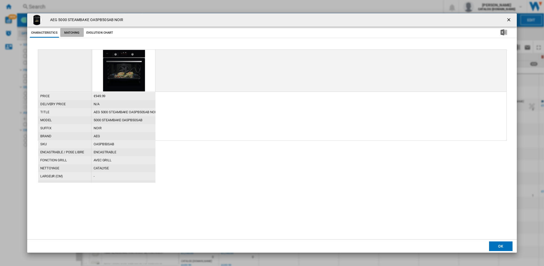
click at [72, 32] on button "Matching" at bounding box center [71, 33] width 23 height 10
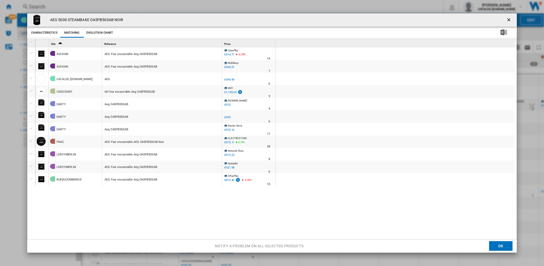
click at [120, 116] on div "Aeg OA5PB50SAB" at bounding box center [117, 117] width 24 height 12
click at [407, 20] on ng-md-icon "getI18NText('BUTTONS.CLOSE_DIALOG')" at bounding box center [509, 20] width 6 height 6
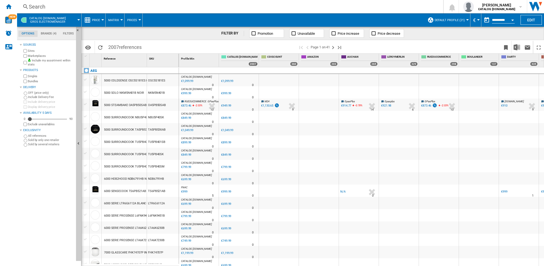
click at [98, 20] on span "Price" at bounding box center [96, 19] width 8 height 3
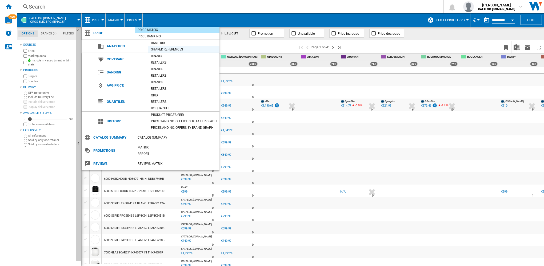
click at [163, 49] on div "Shared references" at bounding box center [183, 49] width 71 height 5
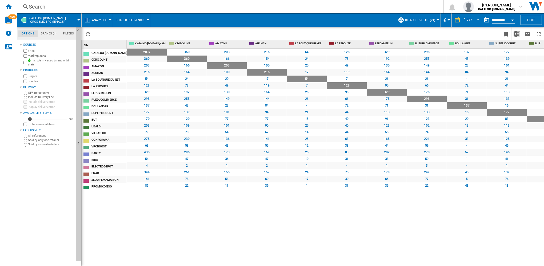
click at [101, 19] on span "Analytics" at bounding box center [99, 19] width 15 height 3
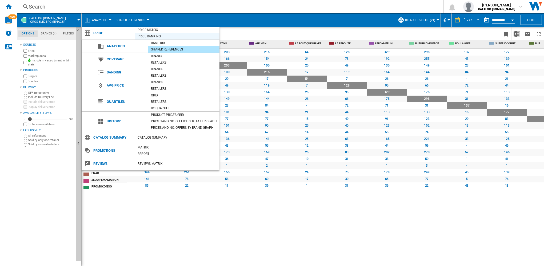
click at [149, 35] on div "Price Ranking" at bounding box center [177, 36] width 85 height 5
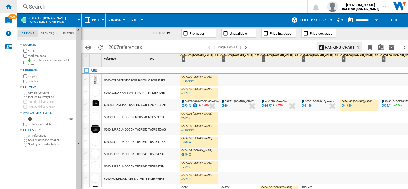
click at [10, 4] on ng-md-icon "Home" at bounding box center [8, 6] width 6 height 6
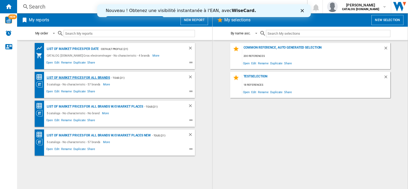
click at [89, 77] on div "List of market prices for all brands" at bounding box center [77, 77] width 65 height 7
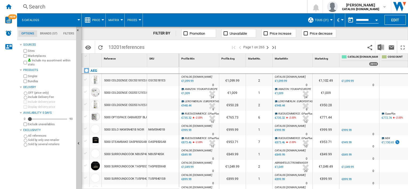
click at [98, 18] on span "Price" at bounding box center [96, 19] width 8 height 3
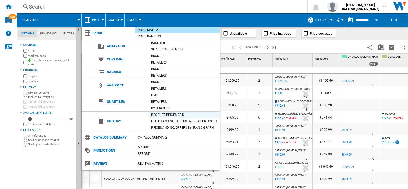
click at [164, 113] on div "Product prices grid" at bounding box center [183, 114] width 71 height 5
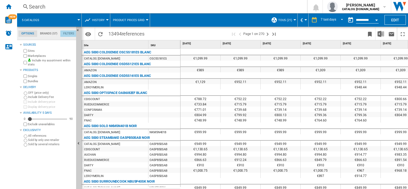
click at [69, 33] on md-tab-item "Filters" at bounding box center [68, 33] width 17 height 6
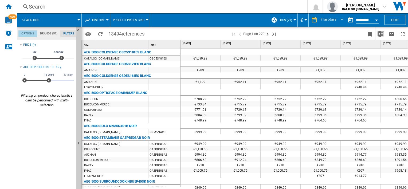
click at [29, 34] on md-tab-item "Options" at bounding box center [27, 33] width 19 height 6
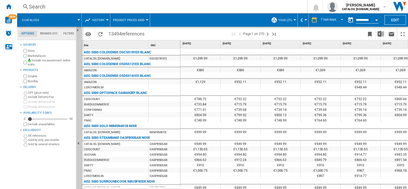
scroll to position [6, 0]
click at [39, 19] on button "5 catalogs" at bounding box center [33, 19] width 23 height 13
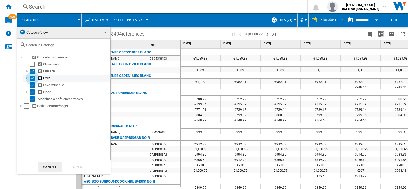
click at [30, 78] on div "Select" at bounding box center [32, 77] width 5 height 5
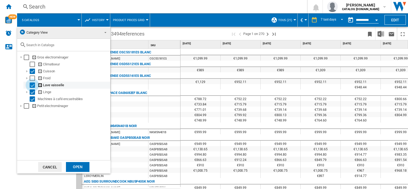
click at [31, 88] on div "Select" at bounding box center [32, 84] width 5 height 5
click at [32, 93] on div "Select" at bounding box center [32, 91] width 5 height 5
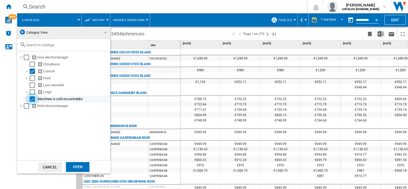
click at [33, 100] on div "Select" at bounding box center [32, 98] width 5 height 5
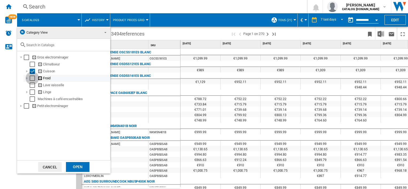
click at [32, 78] on div "Select" at bounding box center [32, 77] width 5 height 5
click at [75, 167] on div "Open" at bounding box center [77, 167] width 23 height 10
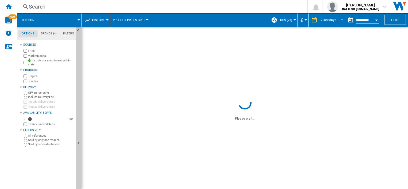
click at [340, 19] on span "REPORTS.WIZARD.STEPS.REPORT.STEPS.REPORT_OPTIONS.PERIOD: 7 last days" at bounding box center [340, 19] width 6 height 5
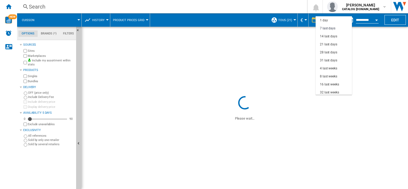
scroll to position [8, 0]
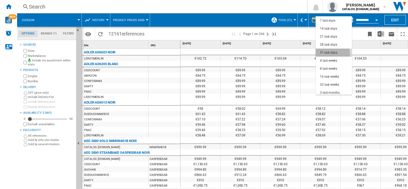
click at [327, 54] on md-option "31 last days" at bounding box center [333, 53] width 36 height 8
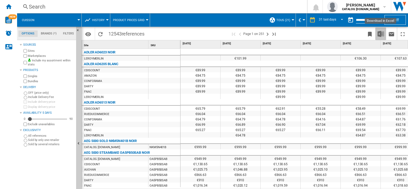
click at [381, 35] on img "Download in Excel" at bounding box center [380, 34] width 6 height 6
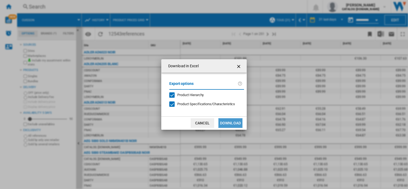
click at [232, 124] on button "Download" at bounding box center [230, 123] width 24 height 10
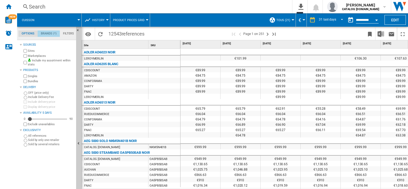
click at [50, 34] on md-tab-item "Brands (*)" at bounding box center [49, 33] width 22 height 6
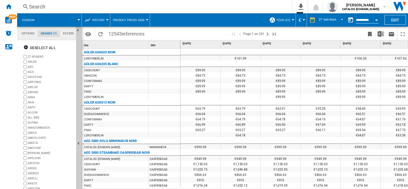
scroll to position [20, 0]
click at [303, 9] on ng-md-icon "0\a export" at bounding box center [299, 6] width 6 height 7
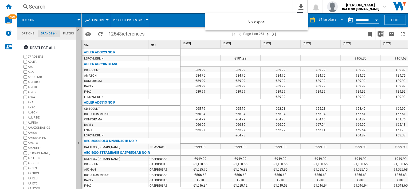
click at [266, 3] on md-backdrop at bounding box center [204, 94] width 408 height 189
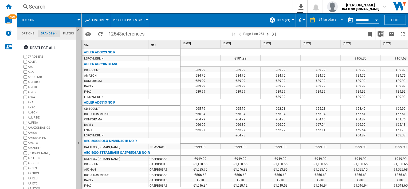
click at [304, 165] on div "€1,130.65" at bounding box center [320, 163] width 40 height 5
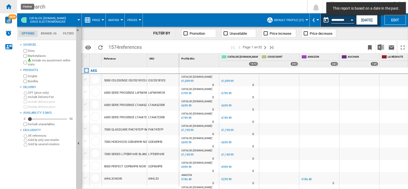
click at [7, 5] on ng-md-icon "Home" at bounding box center [8, 6] width 6 height 6
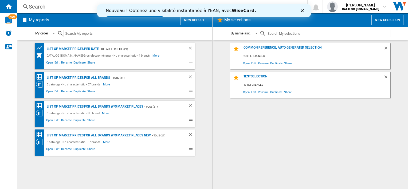
click at [87, 78] on div "List of market prices for all brands" at bounding box center [77, 77] width 65 height 7
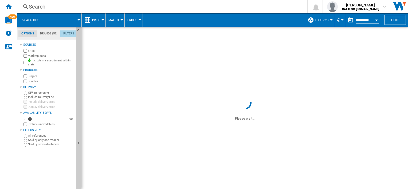
click at [68, 34] on md-tab-item "Filters" at bounding box center [68, 33] width 17 height 6
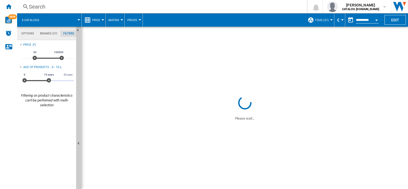
scroll to position [35, 0]
click at [78, 19] on span at bounding box center [63, 19] width 32 height 13
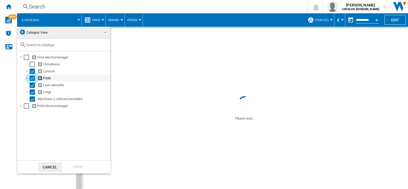
click at [32, 79] on div "Select" at bounding box center [32, 77] width 5 height 5
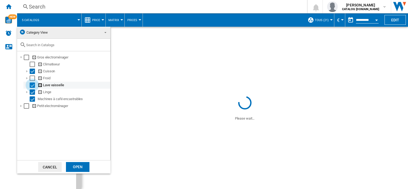
click at [32, 85] on div "Select" at bounding box center [32, 84] width 5 height 5
click at [32, 92] on div "Select" at bounding box center [32, 91] width 5 height 5
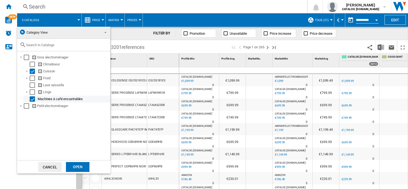
click at [33, 99] on div "Select" at bounding box center [32, 98] width 5 height 5
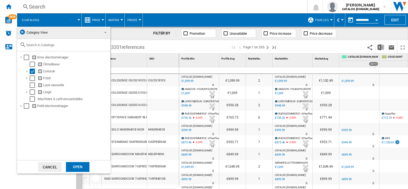
click at [78, 165] on div "Open" at bounding box center [77, 167] width 23 height 10
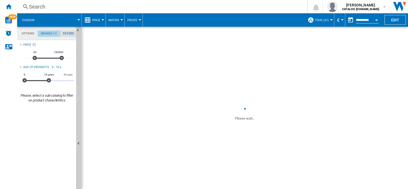
click at [49, 34] on md-tab-item "Brands (*)" at bounding box center [49, 33] width 22 height 6
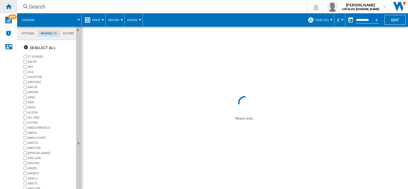
click at [7, 3] on div "Home" at bounding box center [8, 6] width 17 height 13
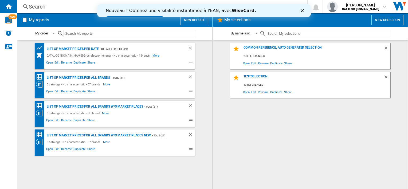
click at [79, 90] on span "Duplicate" at bounding box center [80, 92] width 14 height 6
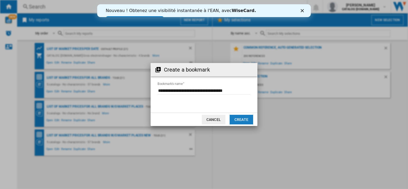
click at [244, 120] on button "Create" at bounding box center [240, 120] width 23 height 10
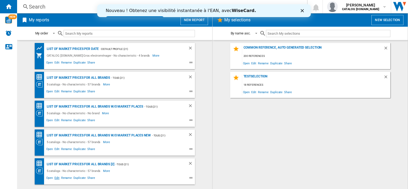
click at [57, 178] on span "Edit" at bounding box center [57, 178] width 7 height 6
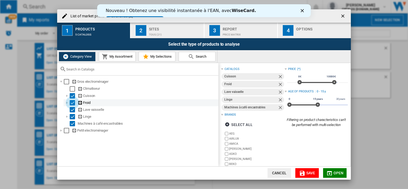
click at [71, 102] on div "Select" at bounding box center [72, 102] width 5 height 5
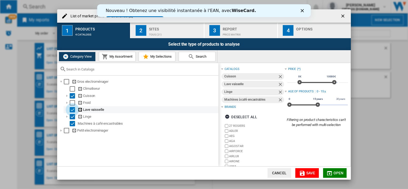
click at [71, 108] on div "Select" at bounding box center [72, 109] width 5 height 5
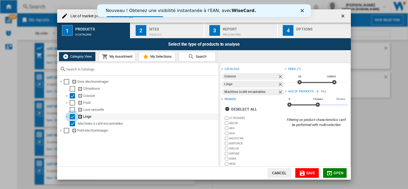
click at [71, 115] on div "Select" at bounding box center [72, 116] width 5 height 5
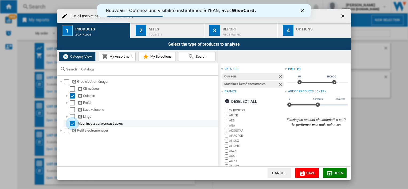
click at [71, 123] on div "Select" at bounding box center [72, 123] width 5 height 5
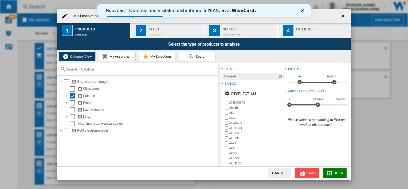
click at [305, 174] on button "Save" at bounding box center [306, 173] width 23 height 10
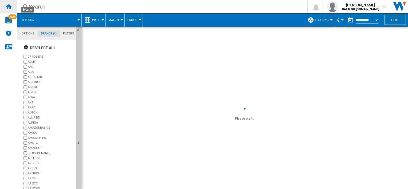
click at [9, 7] on ng-md-icon "Home" at bounding box center [8, 6] width 6 height 6
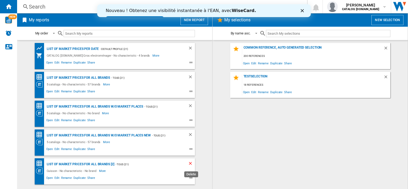
click at [191, 163] on ng-md-icon "Delete" at bounding box center [191, 164] width 6 height 6
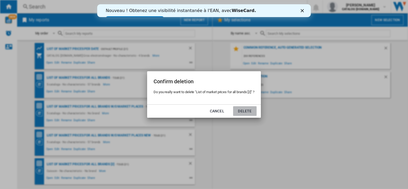
click at [239, 112] on button "Delete" at bounding box center [244, 111] width 23 height 10
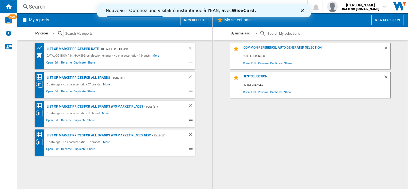
click at [77, 92] on span "Duplicate" at bounding box center [80, 92] width 14 height 6
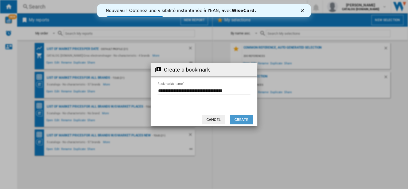
click at [236, 121] on button "Create" at bounding box center [240, 120] width 23 height 10
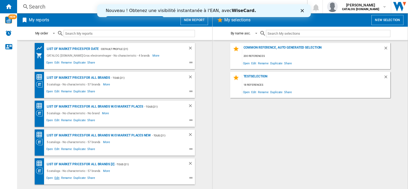
click at [57, 177] on span "Edit" at bounding box center [57, 178] width 7 height 6
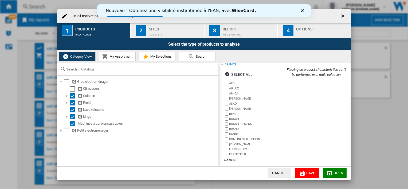
scroll to position [52, 0]
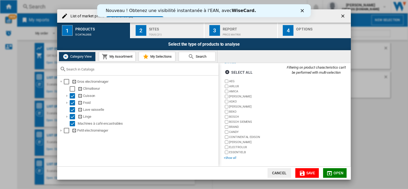
click at [229, 158] on div "+Show all" at bounding box center [254, 158] width 61 height 4
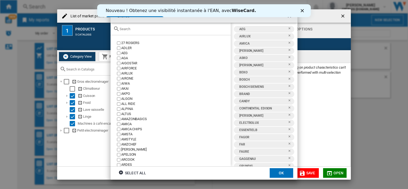
click at [302, 11] on polygon "Close" at bounding box center [301, 10] width 3 height 3
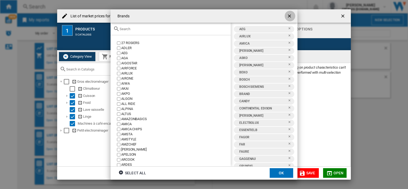
click at [288, 16] on ng-md-icon "getI18NText('BUTTONS.CLOSE_DIALOG')" at bounding box center [290, 16] width 6 height 6
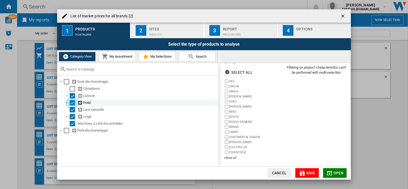
click at [72, 102] on div "Select" at bounding box center [72, 102] width 5 height 5
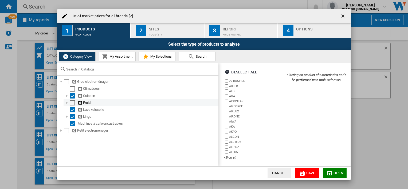
scroll to position [45, 0]
click at [232, 157] on div "+Show all" at bounding box center [254, 158] width 61 height 4
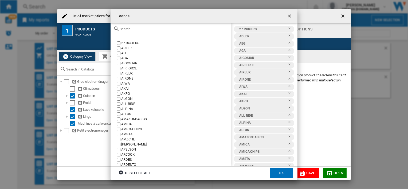
click at [288, 17] on ng-md-icon "getI18NText('BUTTONS.CLOSE_DIALOG')" at bounding box center [290, 16] width 6 height 6
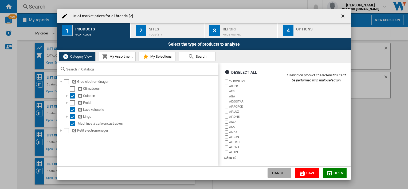
click at [281, 173] on button "Cancel" at bounding box center [278, 173] width 23 height 10
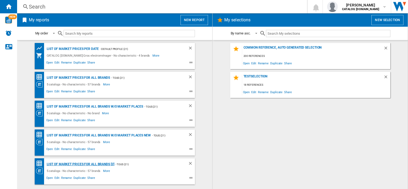
click at [90, 162] on div "List of market prices for all brands [2]" at bounding box center [79, 164] width 69 height 7
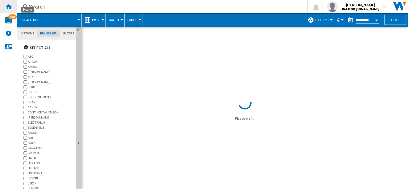
click at [10, 5] on ng-md-icon "Home" at bounding box center [8, 6] width 6 height 6
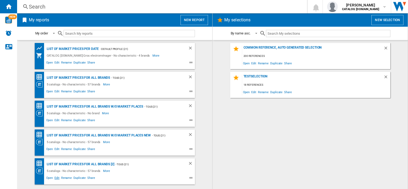
click at [55, 177] on span "Edit" at bounding box center [57, 178] width 7 height 6
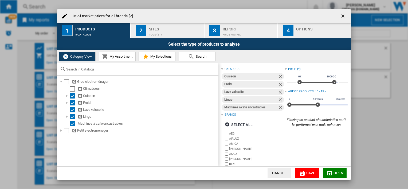
click at [278, 83] on ng-md-icon "Remove" at bounding box center [280, 85] width 6 height 6
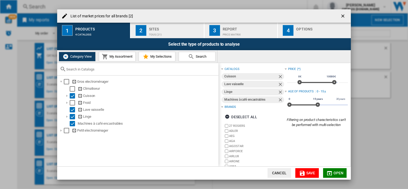
click at [278, 83] on ng-md-icon "Remove" at bounding box center [280, 85] width 6 height 6
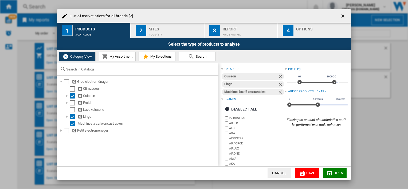
click at [278, 83] on ng-md-icon "Remove" at bounding box center [280, 85] width 6 height 6
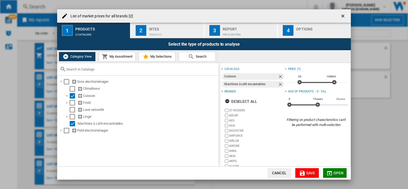
click at [278, 83] on ng-md-icon "Remove" at bounding box center [280, 85] width 6 height 6
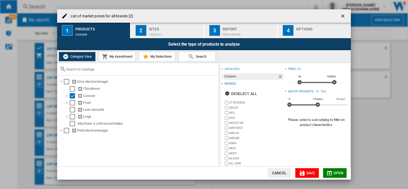
click at [229, 83] on div "Brands" at bounding box center [229, 84] width 11 height 4
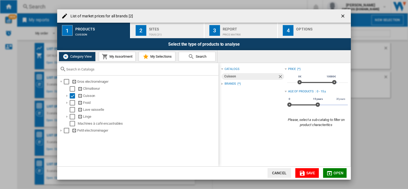
click at [229, 83] on div "Brands" at bounding box center [229, 84] width 11 height 4
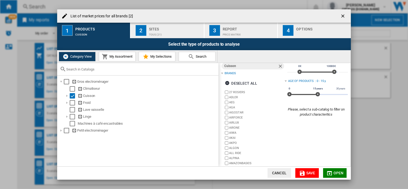
scroll to position [21, 0]
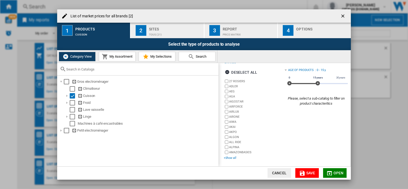
click at [231, 157] on div "+Show all" at bounding box center [254, 158] width 61 height 4
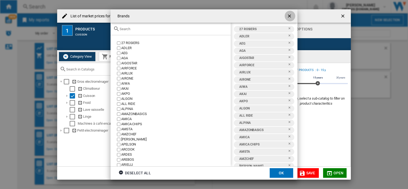
click at [289, 15] on ng-md-icon "getI18NText('BUTTONS.CLOSE_DIALOG')" at bounding box center [290, 16] width 6 height 6
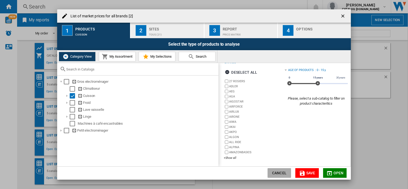
click at [275, 175] on button "Cancel" at bounding box center [278, 173] width 23 height 10
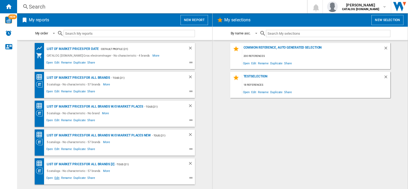
click at [57, 177] on span "Edit" at bounding box center [57, 178] width 7 height 6
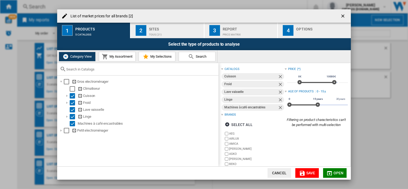
click at [233, 113] on div "Brands" at bounding box center [229, 115] width 11 height 4
click at [279, 107] on ng-md-icon "Remove" at bounding box center [280, 108] width 6 height 6
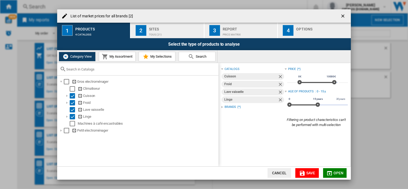
click at [278, 99] on ng-md-icon "Remove" at bounding box center [280, 100] width 6 height 6
click at [277, 91] on ng-md-icon "Remove" at bounding box center [280, 92] width 6 height 6
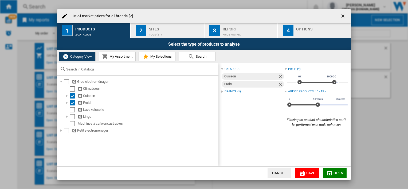
click at [279, 82] on ng-md-icon "Remove" at bounding box center [280, 85] width 6 height 6
click at [308, 174] on span "Save" at bounding box center [310, 173] width 9 height 4
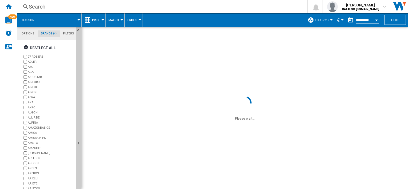
click at [102, 20] on div at bounding box center [102, 19] width 3 height 1
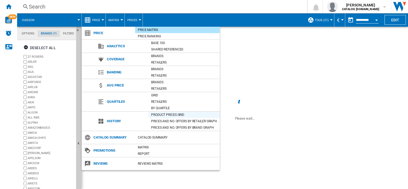
click at [168, 114] on div "Product prices grid" at bounding box center [183, 114] width 71 height 5
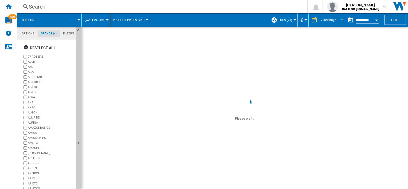
click at [340, 19] on span "REPORTS.WIZARD.STEPS.REPORT.STEPS.REPORT_OPTIONS.PERIOD: 7 last days" at bounding box center [340, 19] width 6 height 5
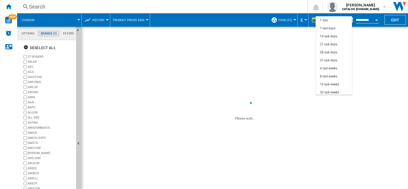
scroll to position [8, 0]
click at [328, 53] on div "31 last days" at bounding box center [328, 52] width 17 height 5
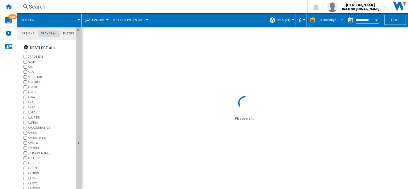
click at [341, 19] on span "REPORTS.WIZARD.STEPS.REPORT.STEPS.REPORT_OPTIONS.PERIOD: 31 last days" at bounding box center [340, 19] width 6 height 5
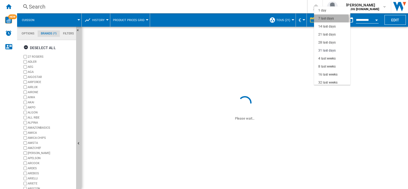
click at [331, 19] on div "7 last days" at bounding box center [325, 18] width 15 height 5
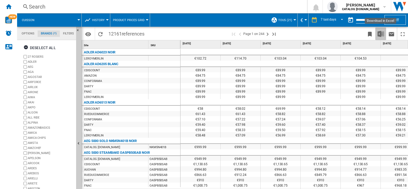
click at [381, 35] on img "Download in Excel" at bounding box center [380, 34] width 6 height 6
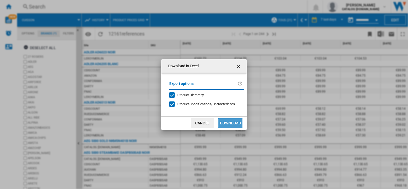
click at [231, 126] on button "Download" at bounding box center [230, 123] width 24 height 10
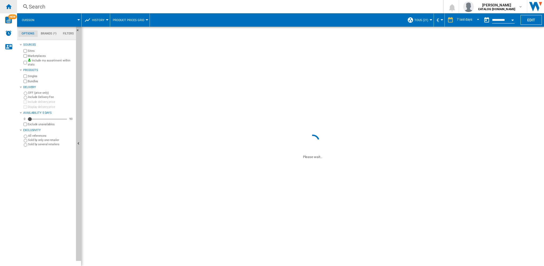
click at [7, 2] on div "Home" at bounding box center [8, 6] width 17 height 13
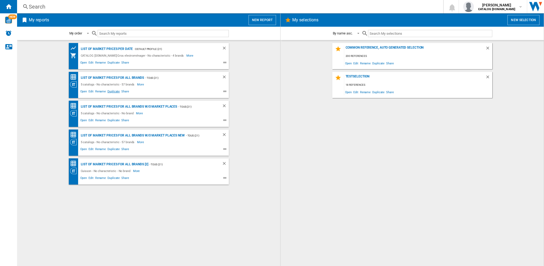
click at [112, 92] on span "Duplicate" at bounding box center [114, 92] width 14 height 6
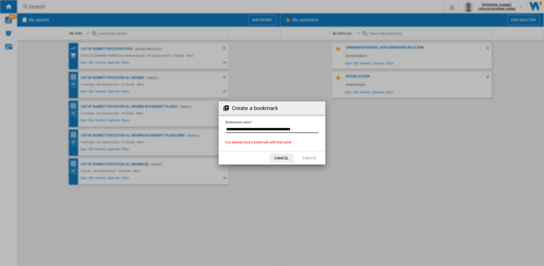
click at [297, 130] on input "Bookmark's name" at bounding box center [272, 129] width 93 height 8
click at [295, 129] on input "Bookmark's name" at bounding box center [272, 129] width 93 height 8
type input "**********"
click at [309, 156] on button "Create" at bounding box center [309, 158] width 23 height 10
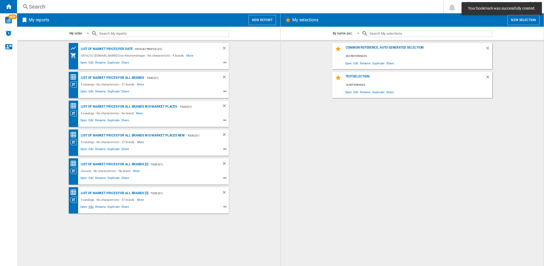
click at [91, 207] on span "Edit" at bounding box center [91, 207] width 7 height 6
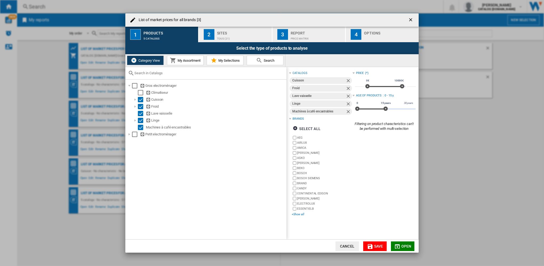
click at [297, 213] on div "+Show all" at bounding box center [322, 214] width 61 height 4
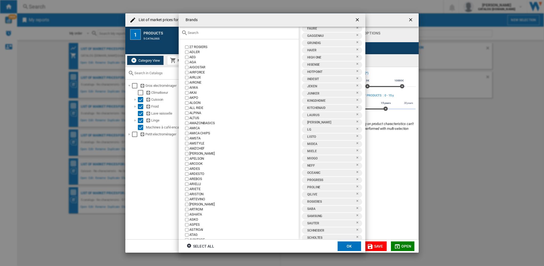
scroll to position [97, 0]
click at [359, 21] on ng-md-icon "getI18NText('BUTTONS.CLOSE_DIALOG')" at bounding box center [358, 20] width 6 height 6
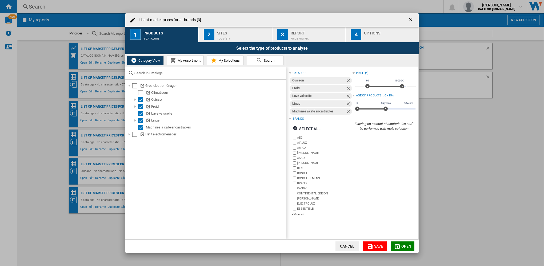
click at [348, 112] on ng-md-icon "Remove" at bounding box center [349, 112] width 6 height 6
click at [297, 205] on div "+Show all" at bounding box center [322, 206] width 61 height 4
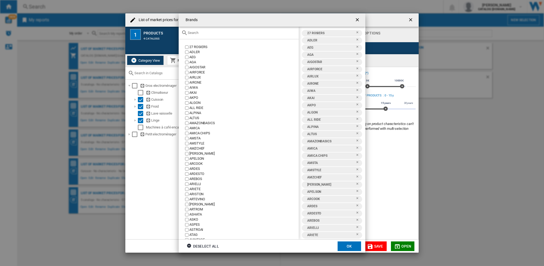
click at [358, 16] on button "{{::title}} OK ..." at bounding box center [358, 20] width 11 height 11
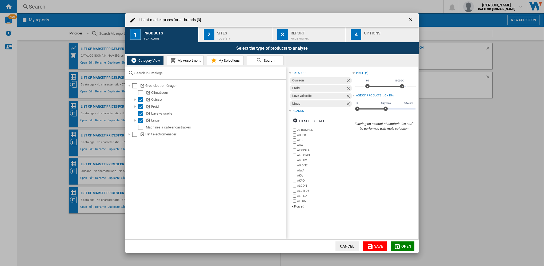
click at [345, 245] on button "Cancel" at bounding box center [347, 246] width 23 height 10
